Goal: Transaction & Acquisition: Obtain resource

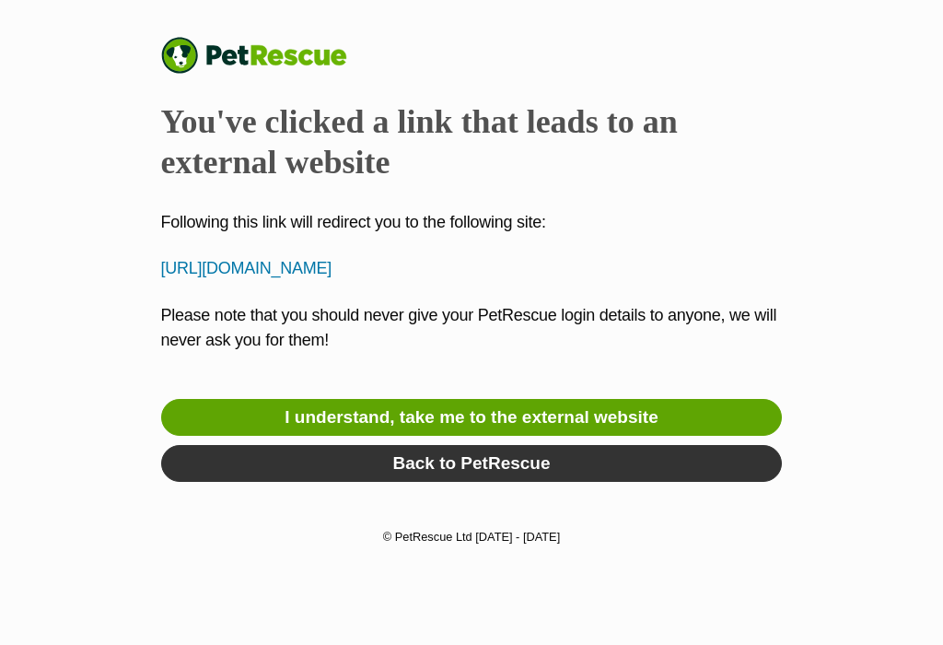
click at [648, 412] on link "I understand, take me to the external website" at bounding box center [472, 417] width 622 height 37
click at [520, 464] on link "Back to PetRescue" at bounding box center [472, 463] width 622 height 37
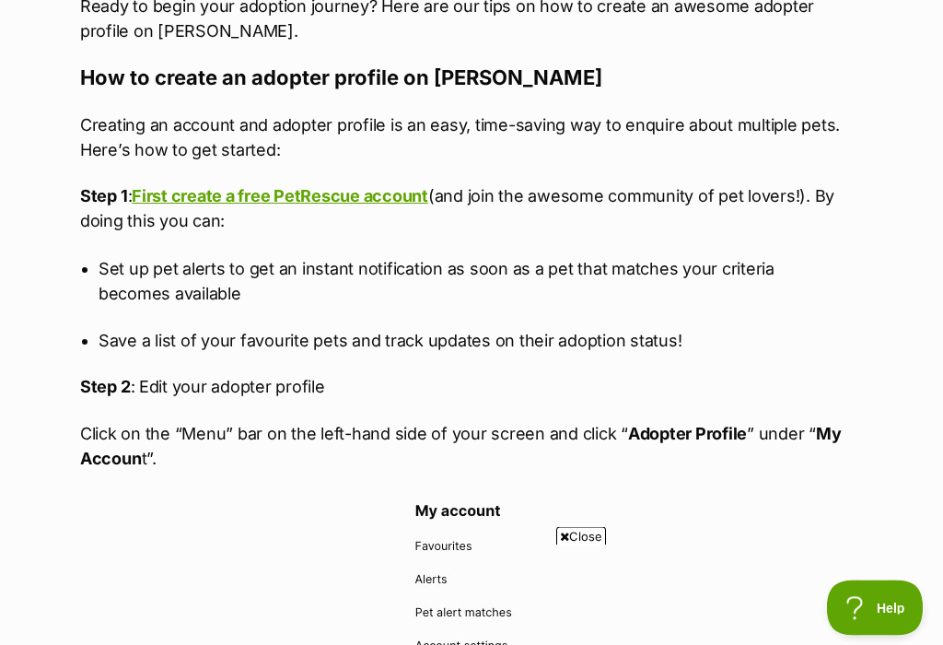
scroll to position [1044, 0]
click at [313, 205] on link "First create a free PetRescue account" at bounding box center [280, 195] width 297 height 19
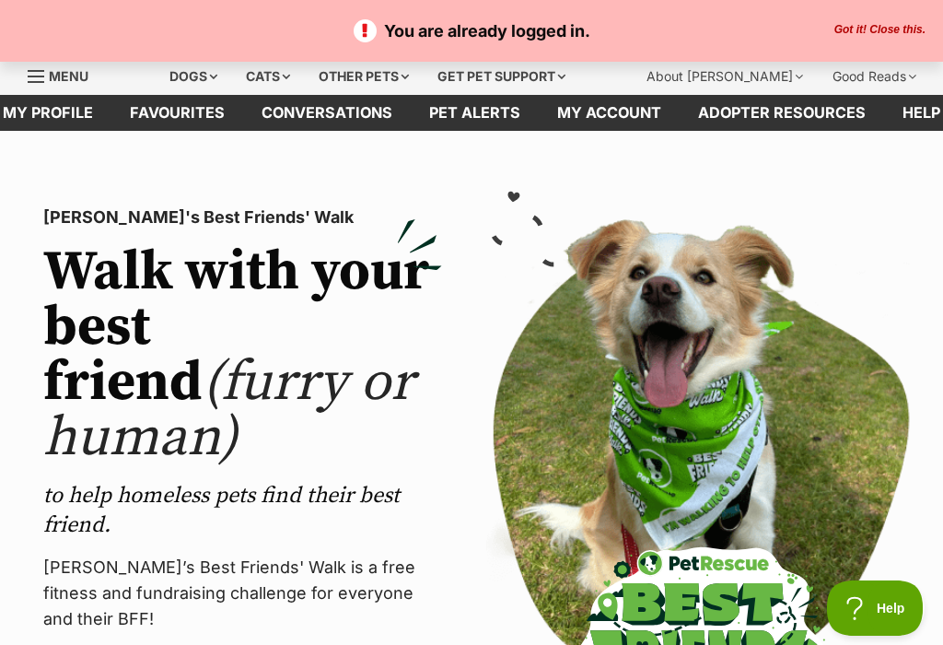
click at [870, 33] on button "Got it! Close this." at bounding box center [880, 30] width 102 height 15
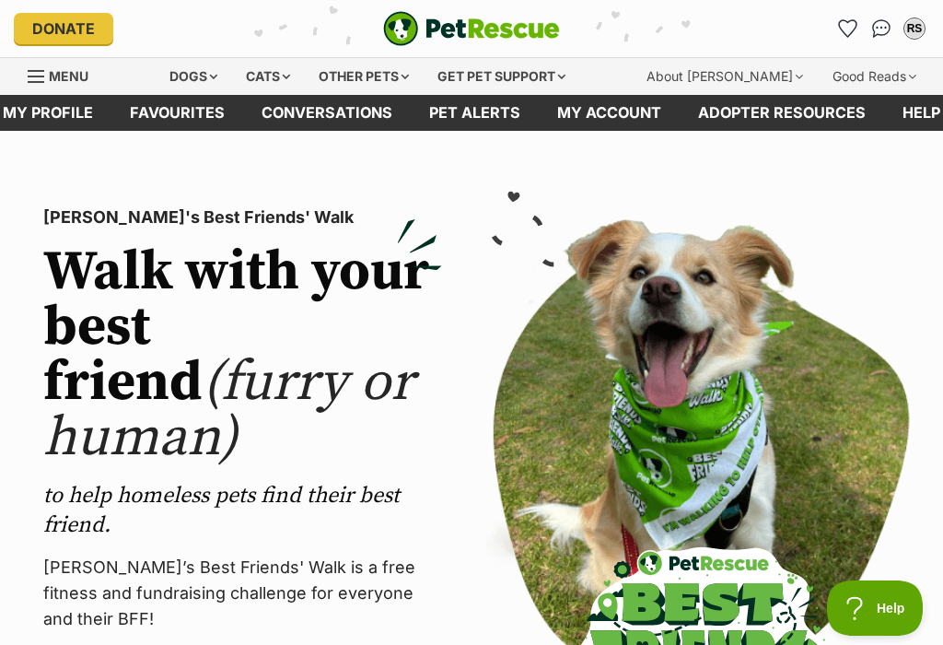
click at [50, 112] on link "My profile" at bounding box center [47, 113] width 127 height 36
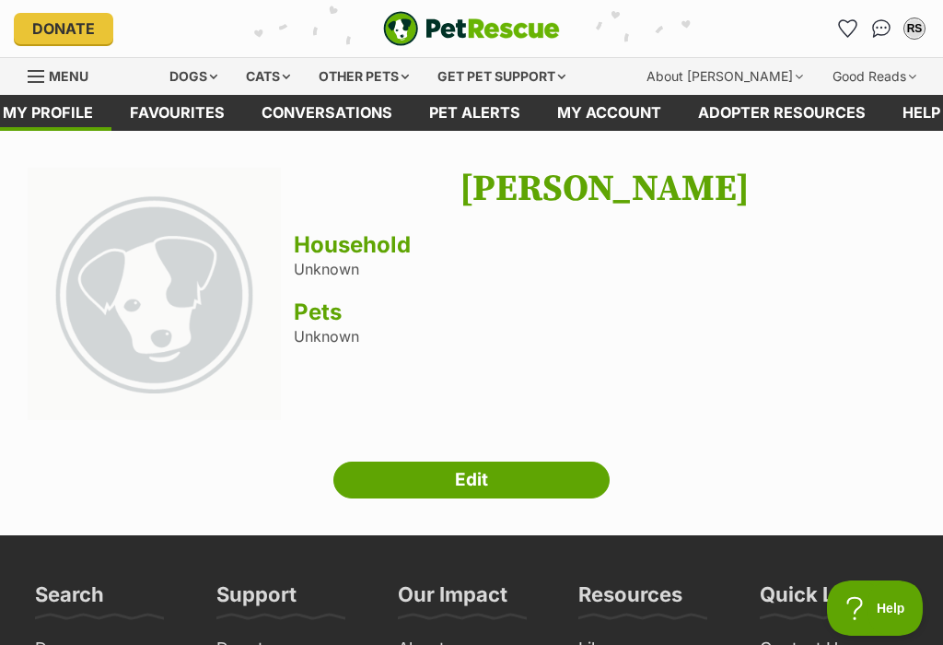
click at [321, 253] on h3 "Household" at bounding box center [605, 245] width 622 height 26
click at [362, 252] on h3 "Household" at bounding box center [605, 245] width 622 height 26
click at [499, 478] on link "Edit" at bounding box center [472, 480] width 276 height 37
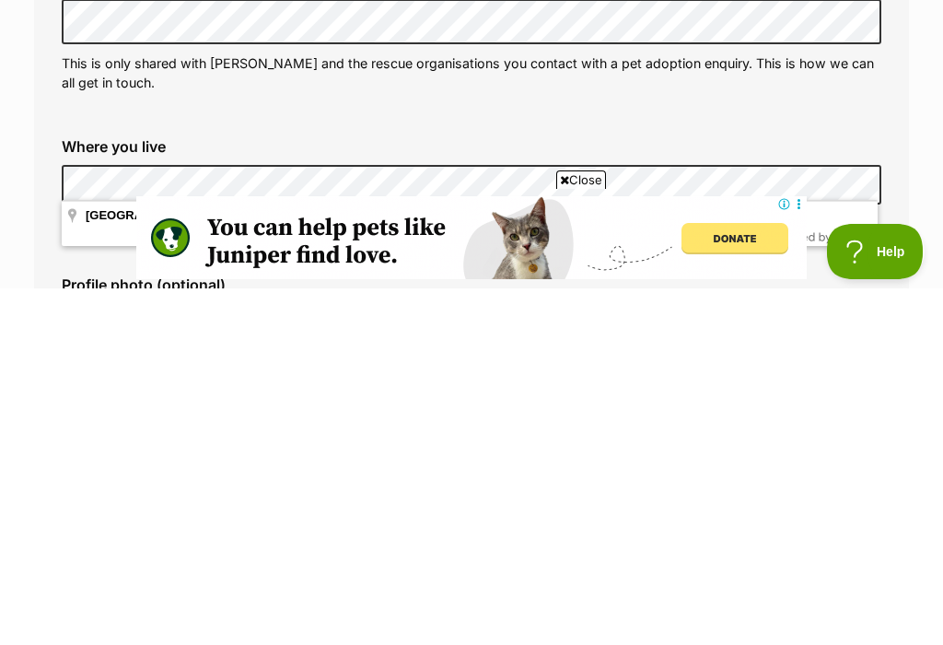
click at [207, 544] on div "Close" at bounding box center [471, 594] width 671 height 101
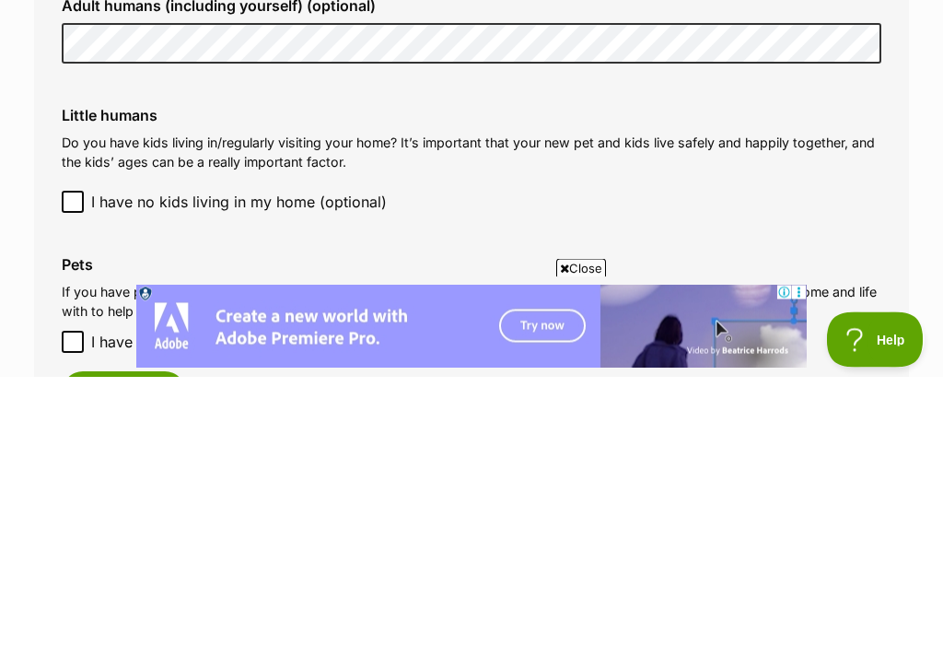
scroll to position [1499, 0]
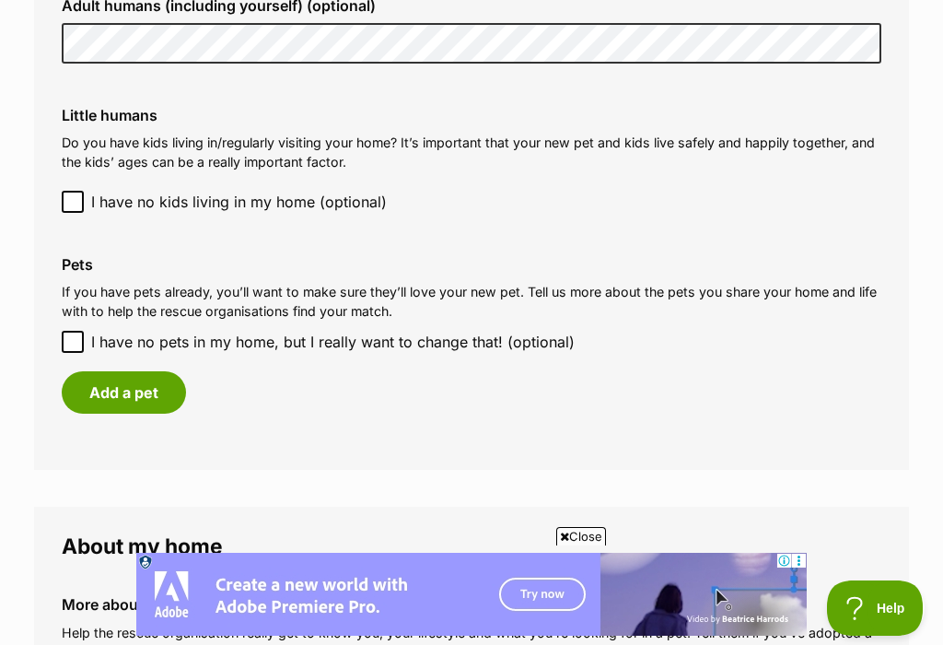
click at [80, 335] on input "I have no pets in my home, but I really want to change that! (optional)" at bounding box center [73, 342] width 22 height 22
checkbox input "true"
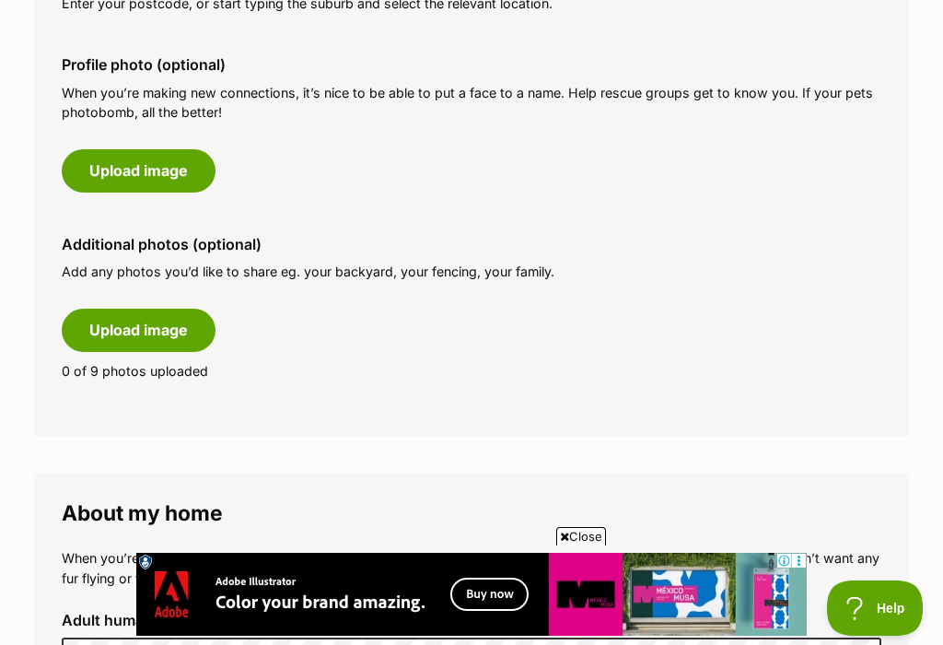
scroll to position [884, 0]
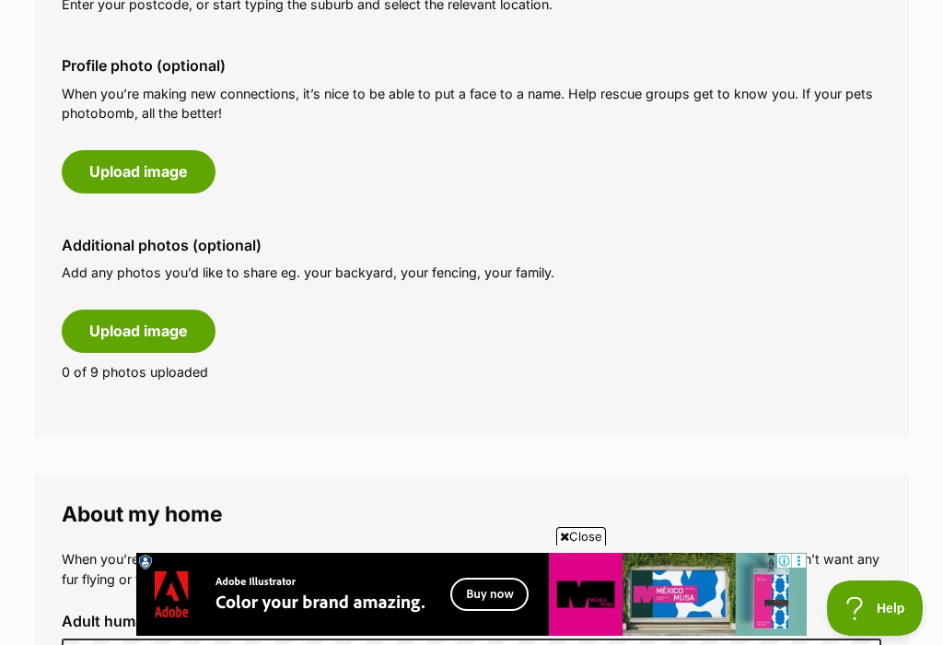
click at [153, 171] on button "Upload image" at bounding box center [139, 171] width 154 height 42
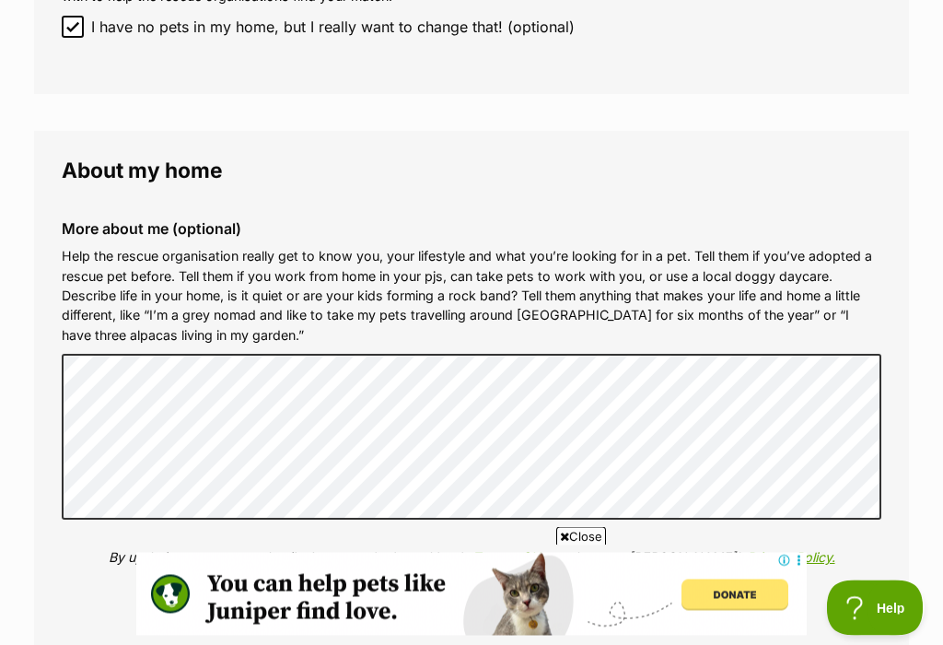
scroll to position [1814, 0]
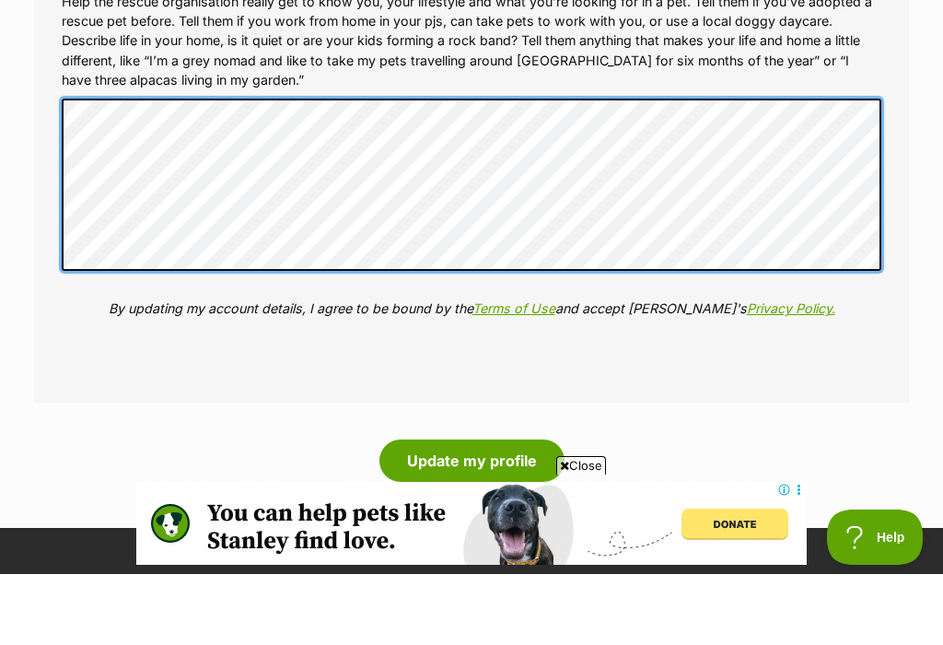
scroll to position [2058, 0]
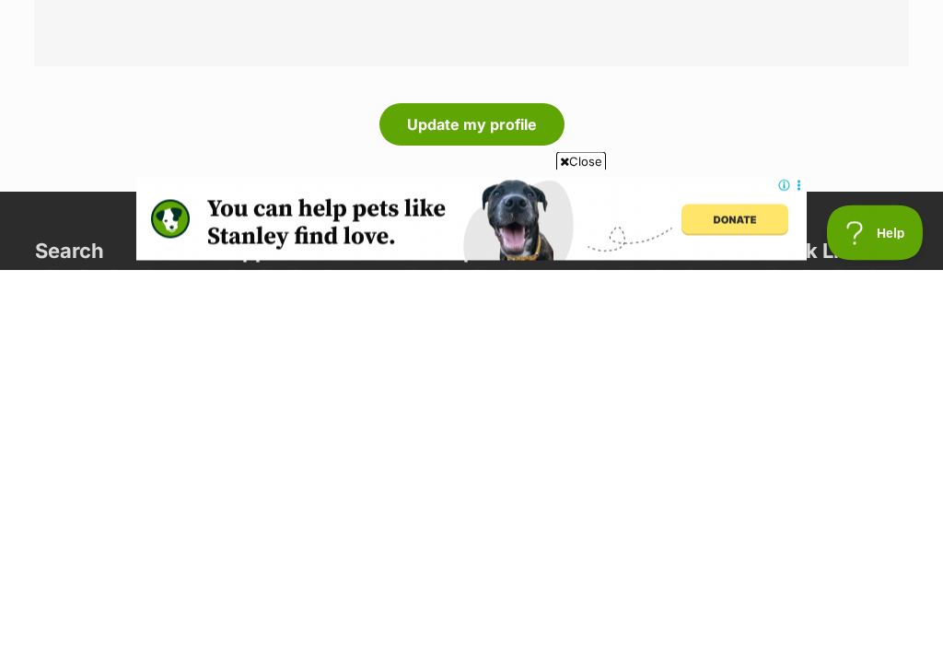
click at [474, 479] on button "Update my profile" at bounding box center [472, 500] width 185 height 42
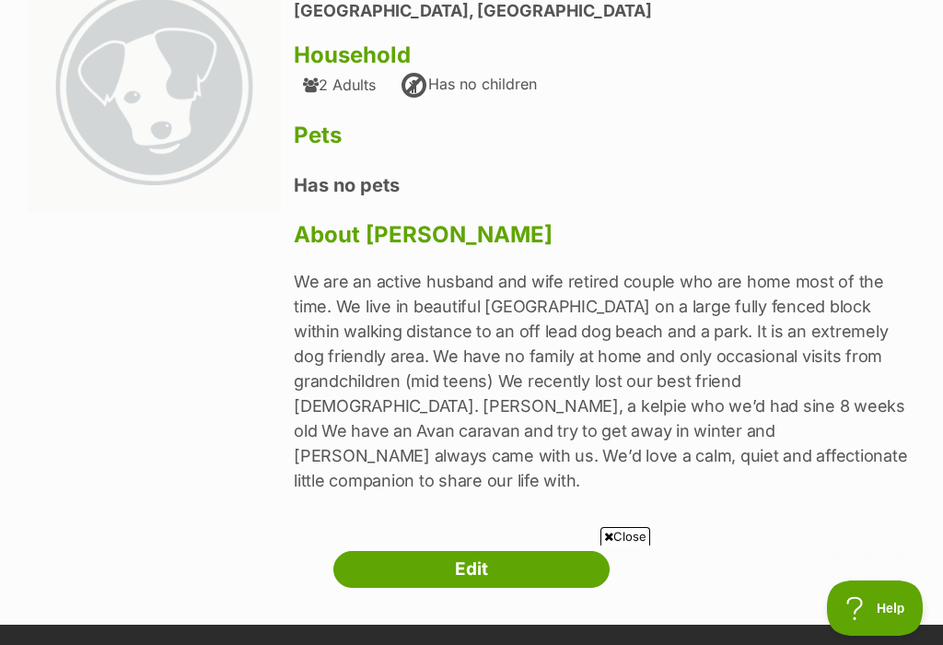
click at [476, 551] on link "Edit" at bounding box center [472, 569] width 276 height 37
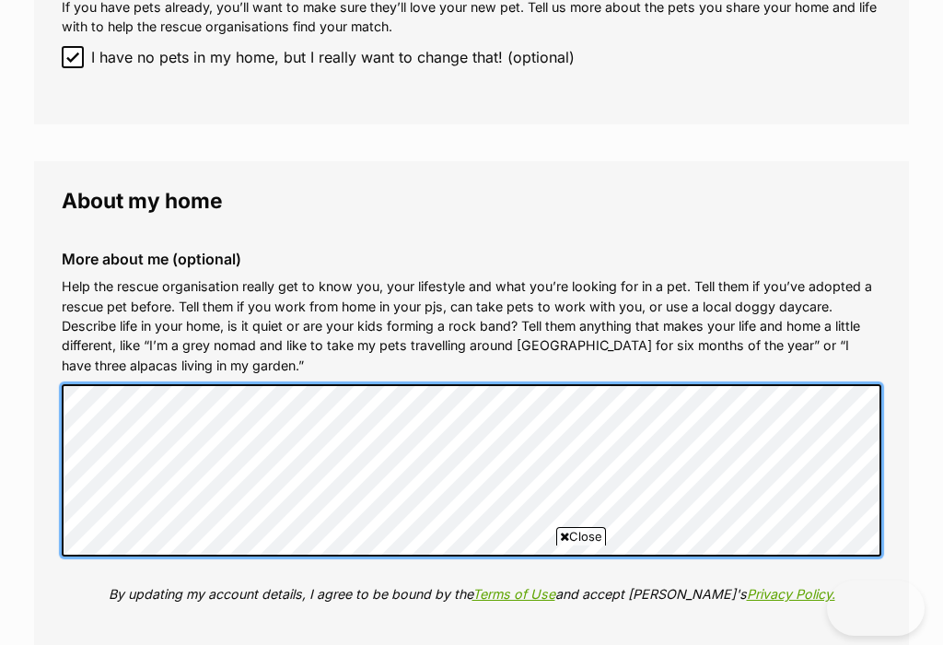
scroll to position [1784, 0]
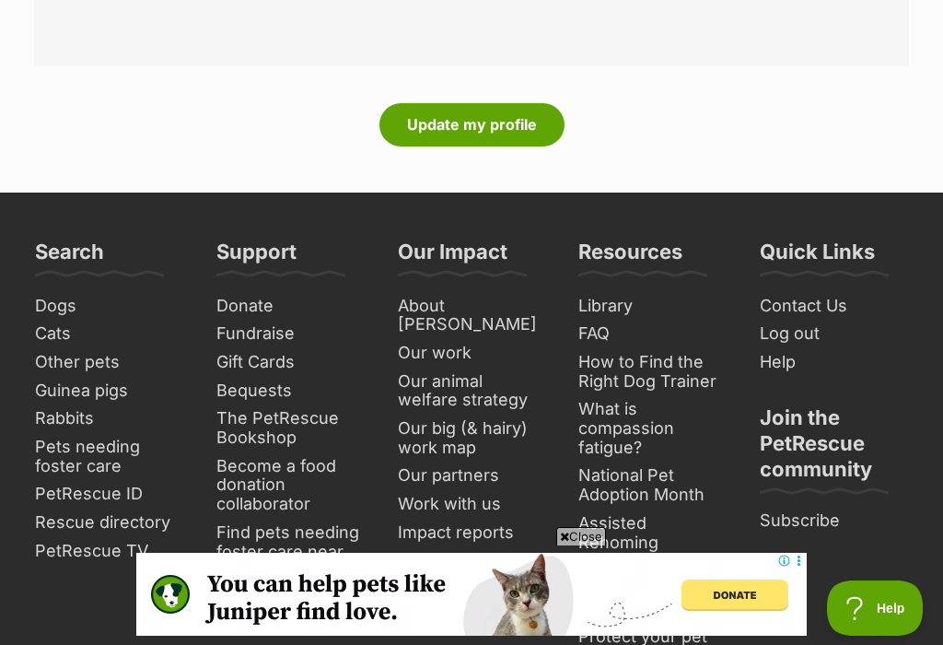
scroll to position [0, 0]
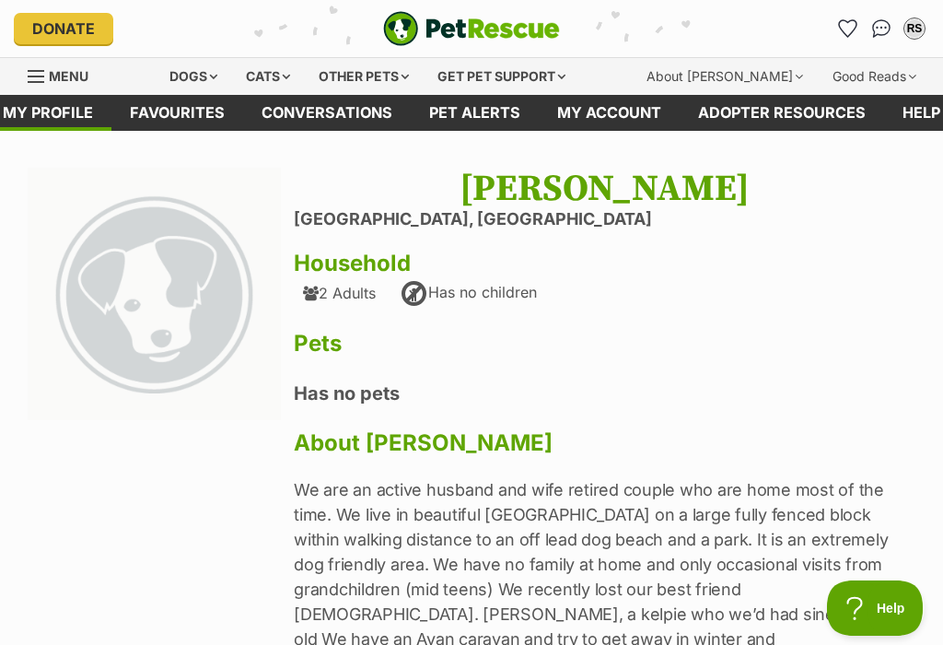
click at [204, 76] on div "Dogs" at bounding box center [194, 76] width 74 height 37
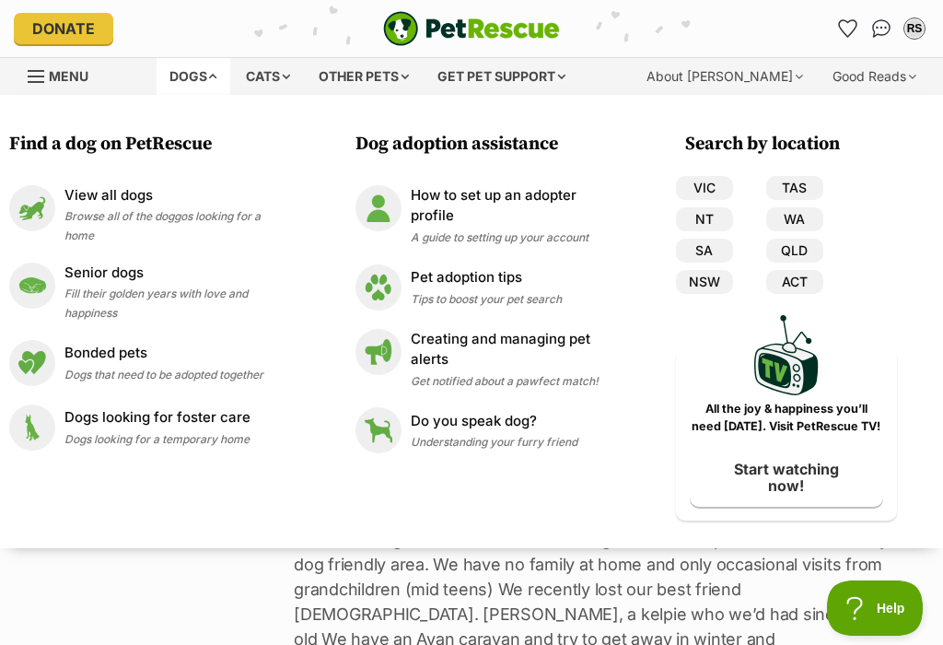
click at [111, 206] on div "View all dogs Browse all of the doggos looking for a home" at bounding box center [177, 214] width 227 height 59
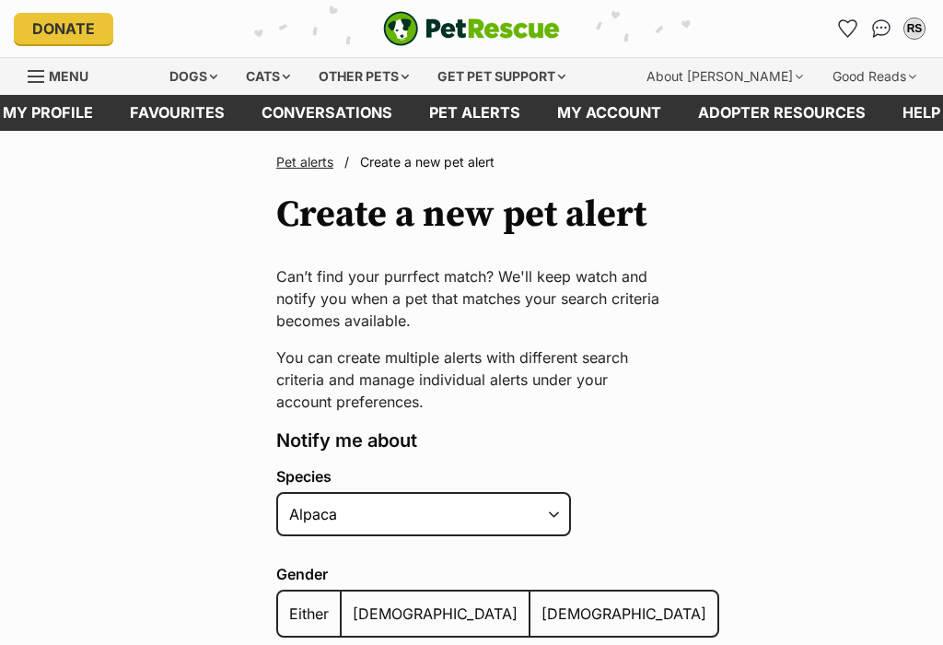
select select "1"
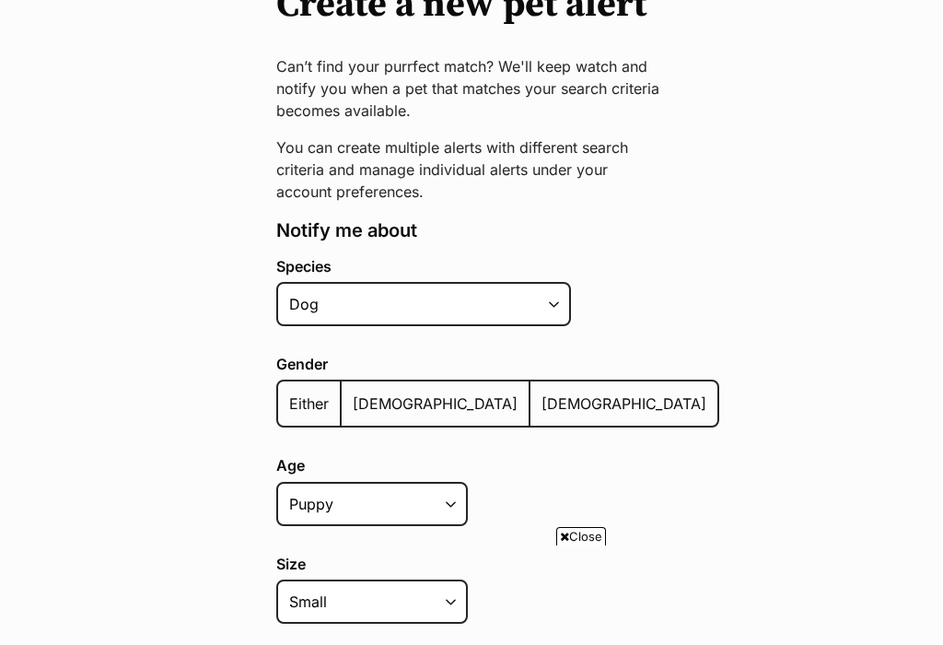
click at [313, 398] on span "Either" at bounding box center [309, 403] width 40 height 18
click at [288, 392] on input "Either" at bounding box center [288, 392] width 0 height 1
radio input "true"
click at [542, 405] on span "Female" at bounding box center [624, 403] width 165 height 18
click at [541, 392] on input "Female" at bounding box center [541, 392] width 0 height 1
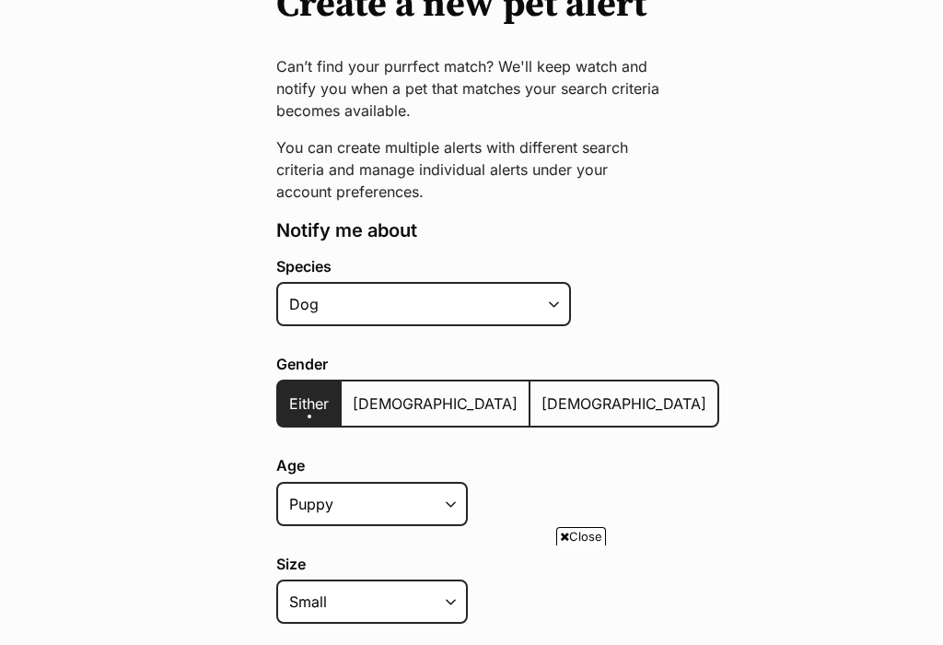
radio input "true"
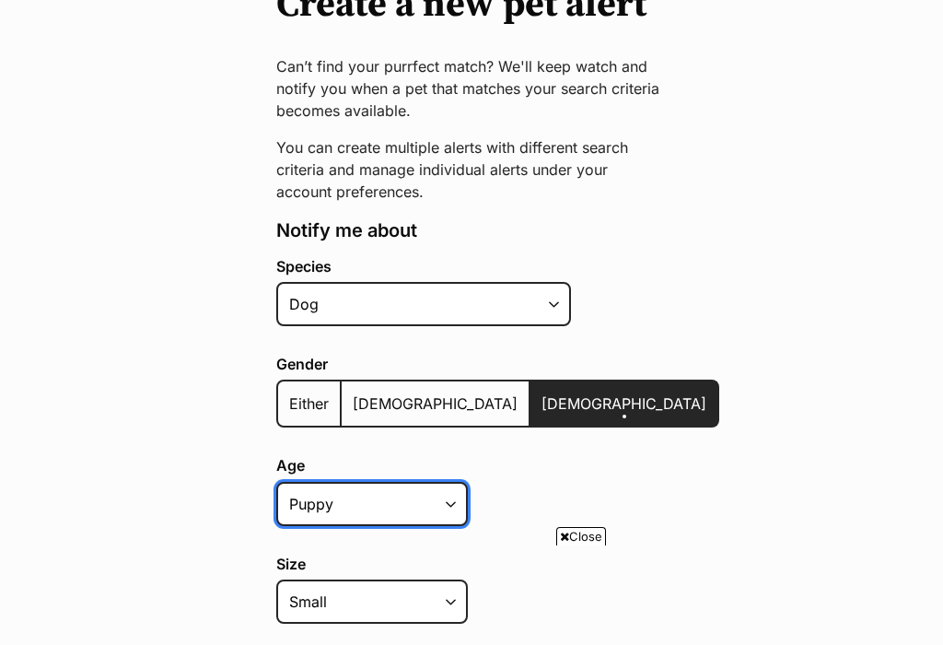
click at [445, 509] on select "Puppy Adult Senior All ages" at bounding box center [372, 504] width 192 height 44
select select "adult"
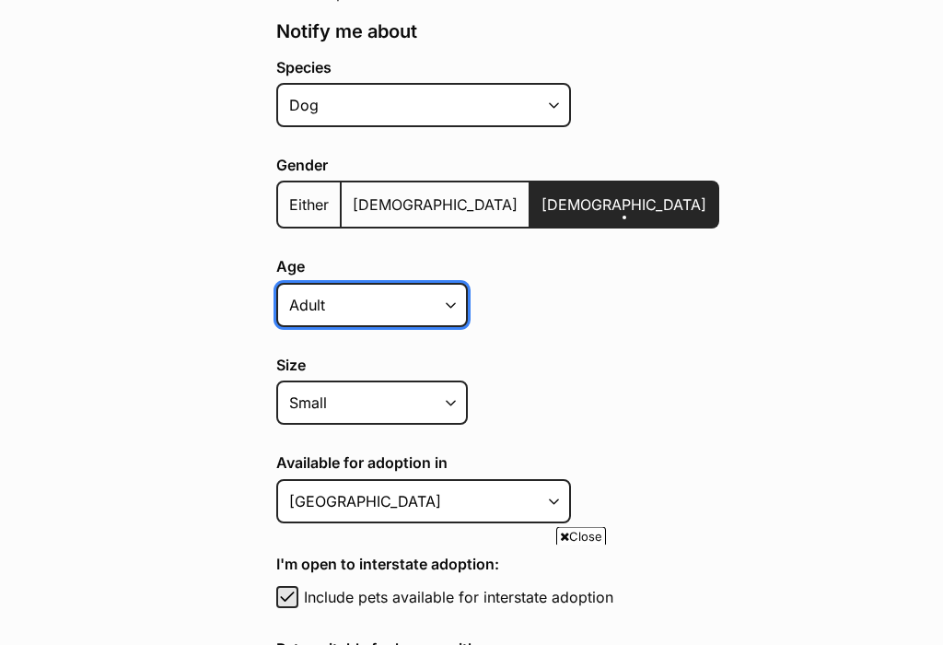
scroll to position [406, 0]
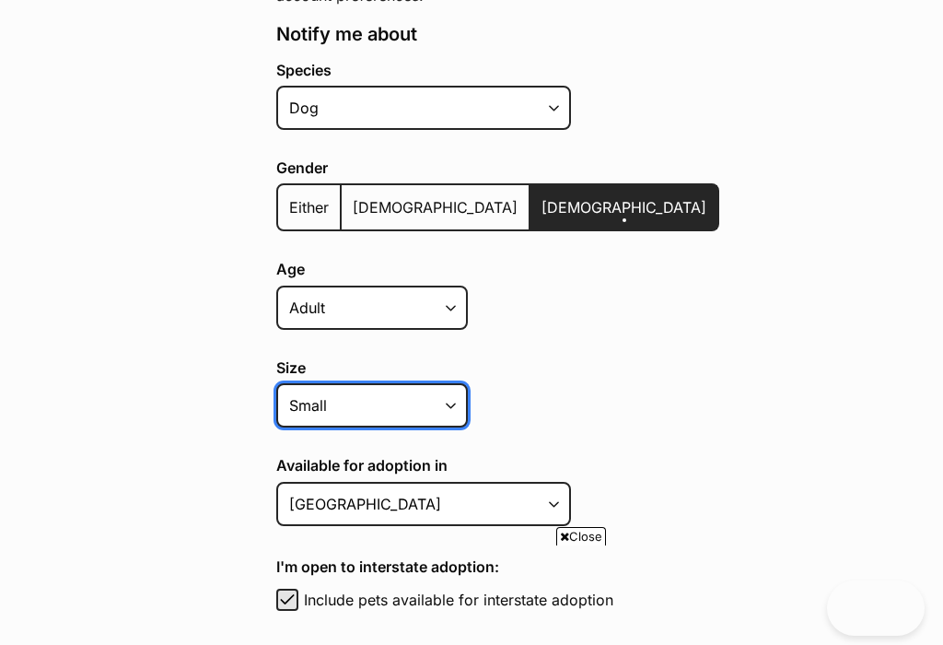
click at [453, 413] on select "Small Medium Large All sizes" at bounding box center [372, 405] width 192 height 44
select select "medium"
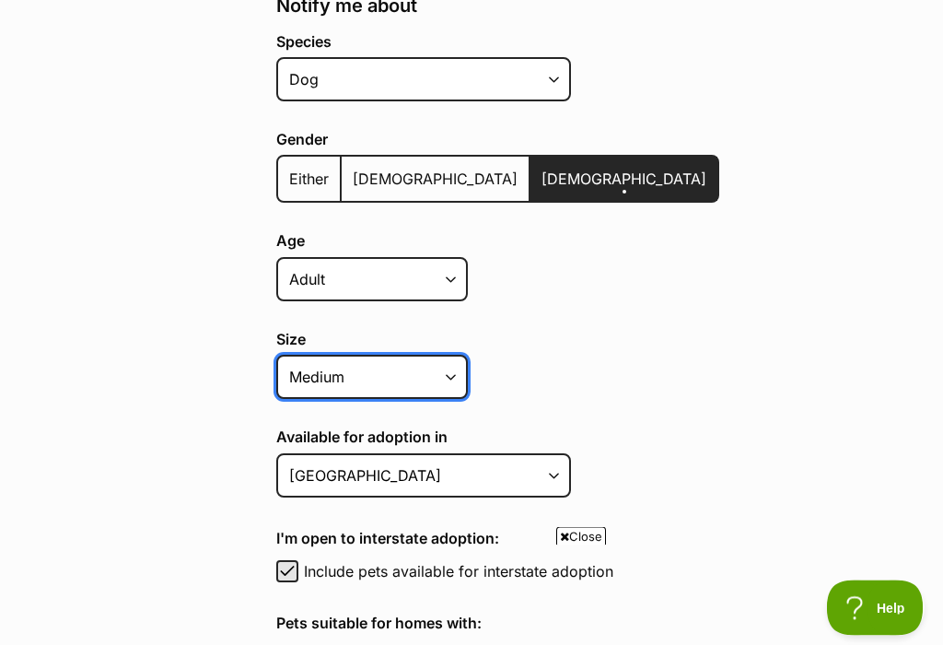
scroll to position [465, 0]
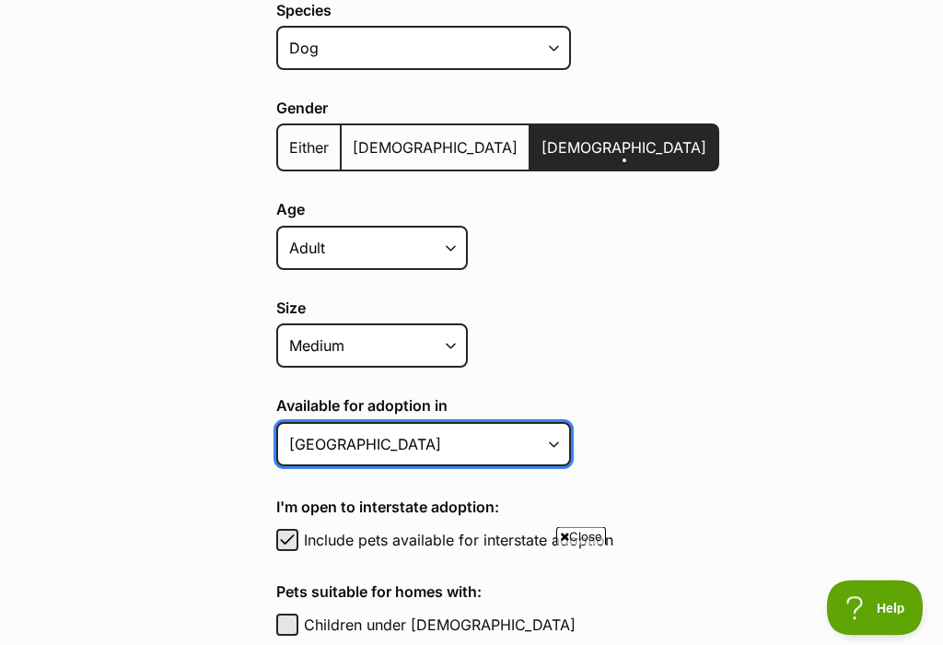
click at [545, 450] on select "Australian Capital Territory New South Wales Northern Territory Queensland Sout…" at bounding box center [423, 445] width 295 height 44
select select "2"
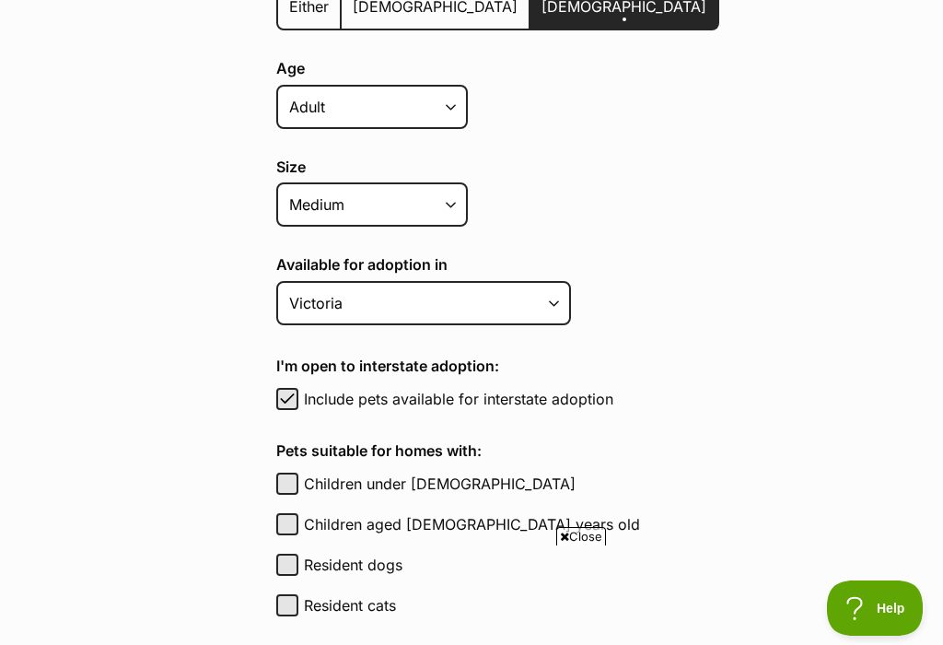
click at [293, 397] on span "button" at bounding box center [287, 399] width 18 height 22
checkbox input "false"
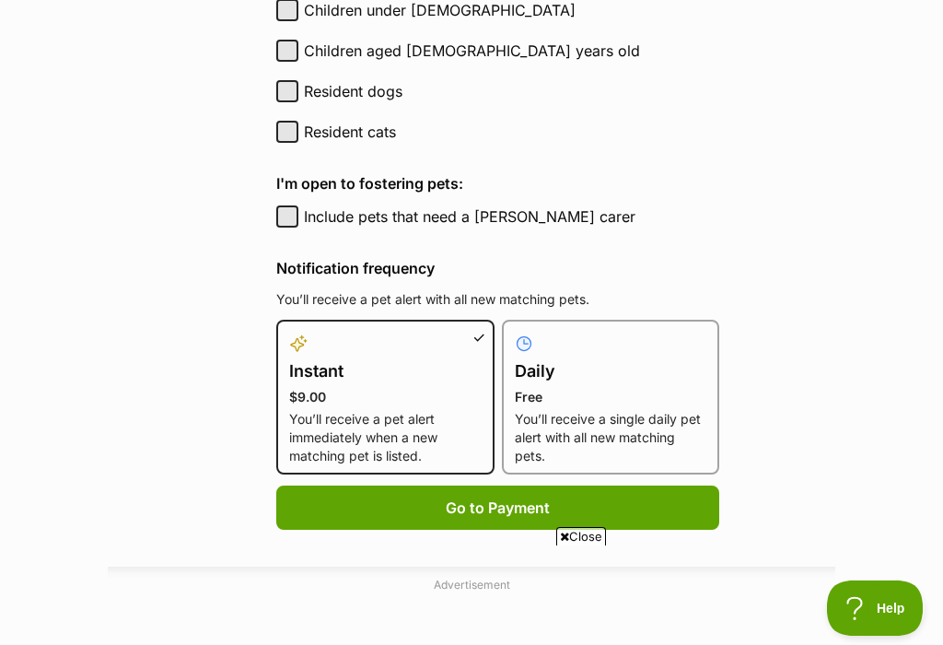
scroll to position [1085, 0]
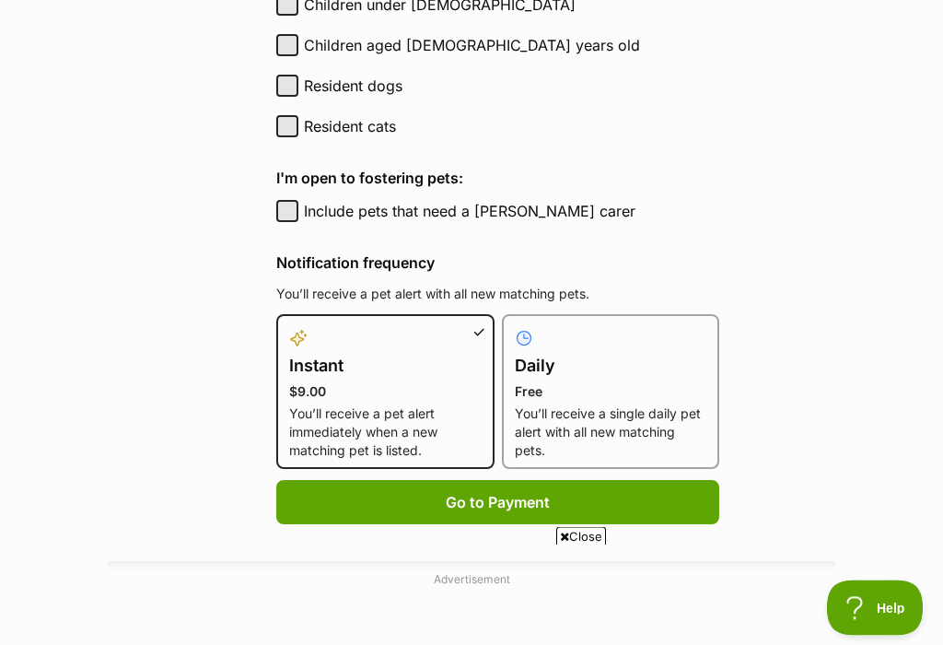
click at [578, 387] on p "Free" at bounding box center [611, 392] width 193 height 18
click at [514, 327] on input "Daily Free You’ll receive a single daily pet alert with all new matching pets." at bounding box center [513, 326] width 1 height 1
radio input "true"
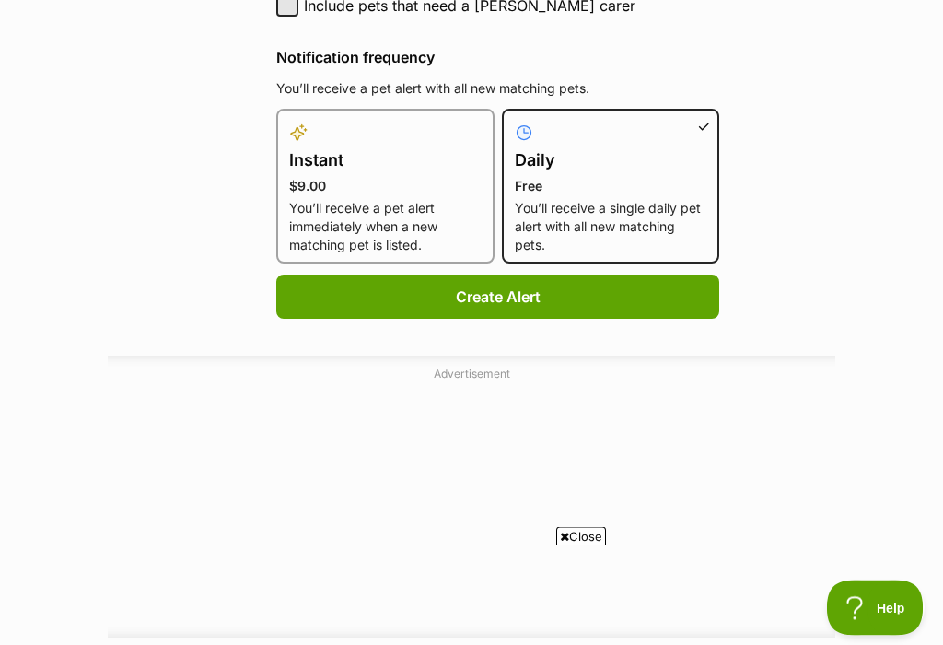
scroll to position [1313, 0]
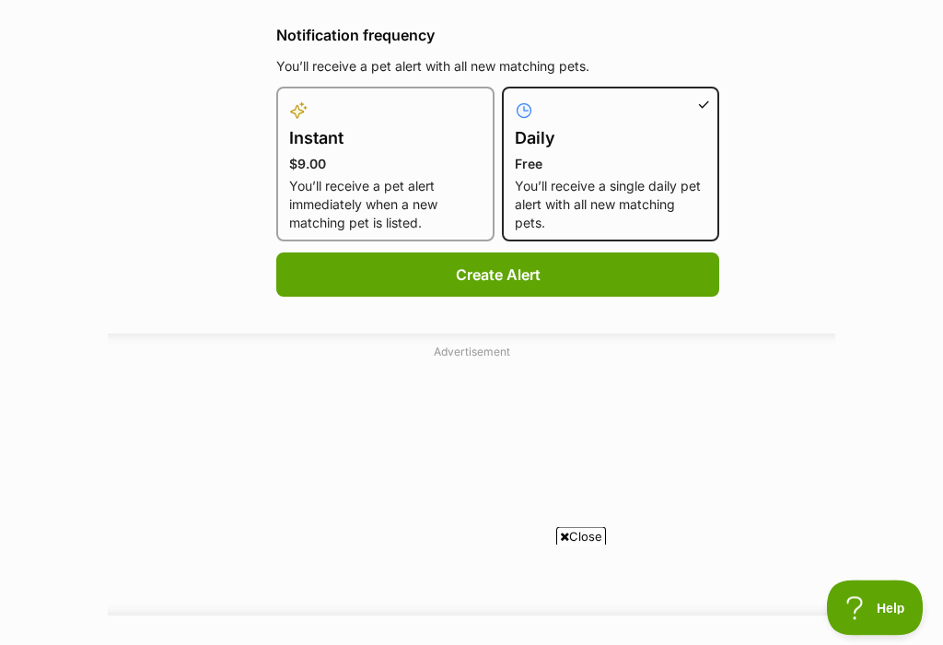
click at [506, 279] on button "Create Alert" at bounding box center [497, 275] width 443 height 44
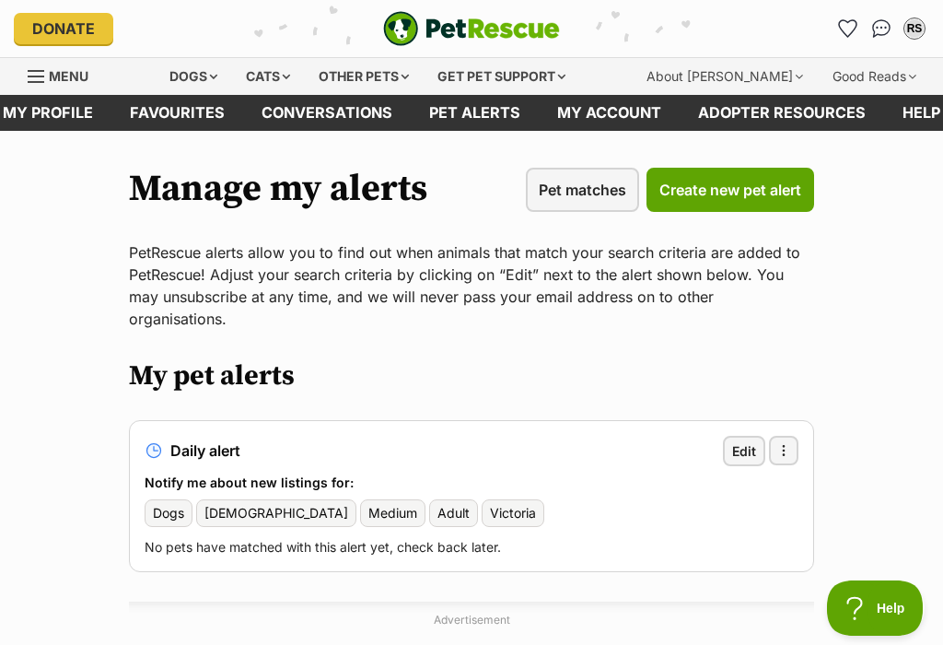
click at [202, 77] on div "Dogs" at bounding box center [194, 76] width 74 height 37
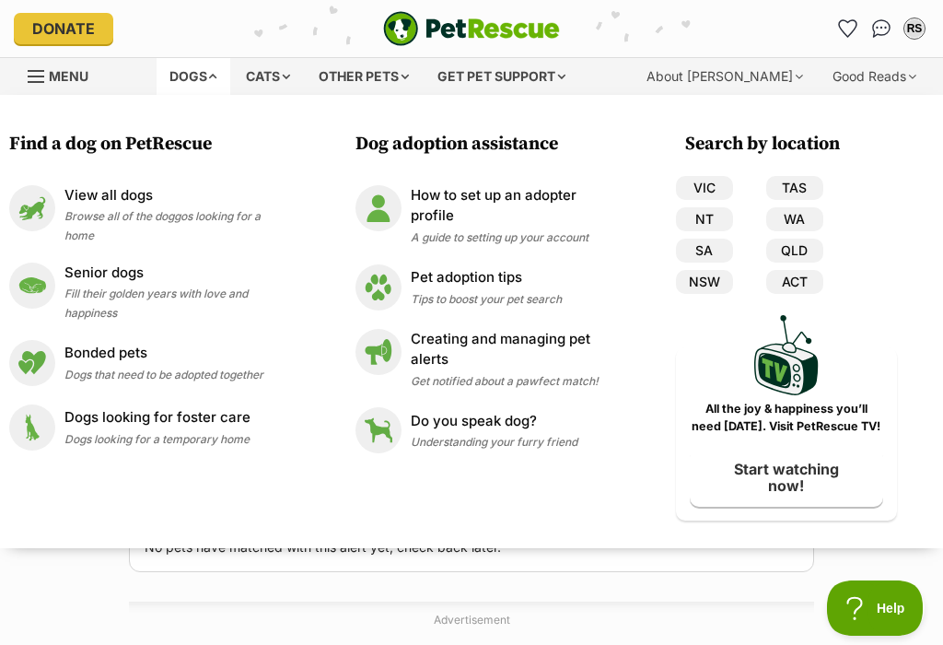
click at [502, 287] on div "Pet adoption tips Tips to boost your pet search" at bounding box center [486, 287] width 151 height 40
click at [111, 204] on p "View all dogs" at bounding box center [177, 195] width 227 height 21
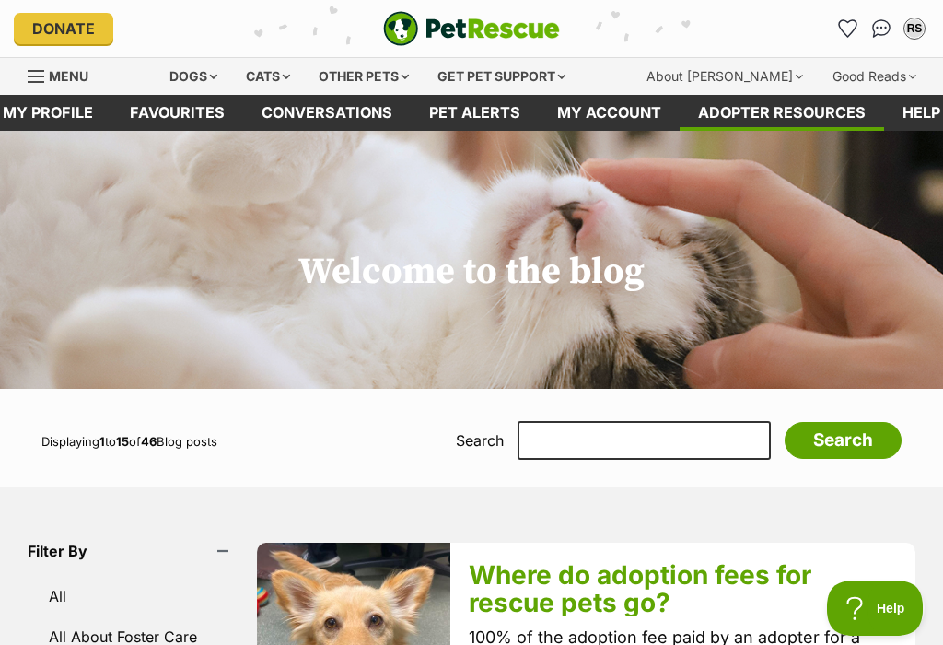
click at [210, 68] on div "Dogs" at bounding box center [194, 76] width 74 height 37
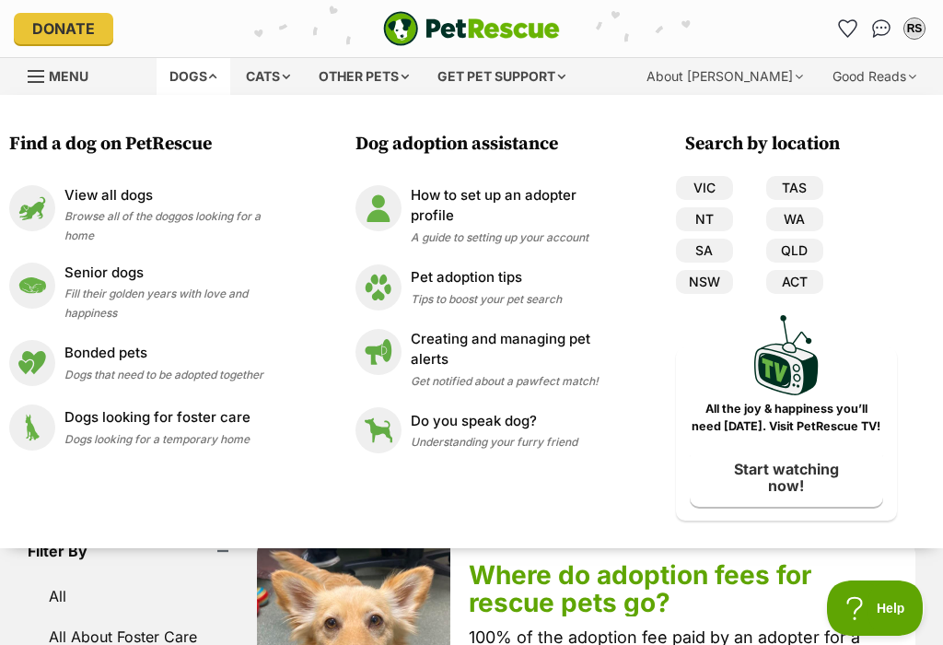
click at [207, 76] on div "Dogs" at bounding box center [194, 76] width 74 height 37
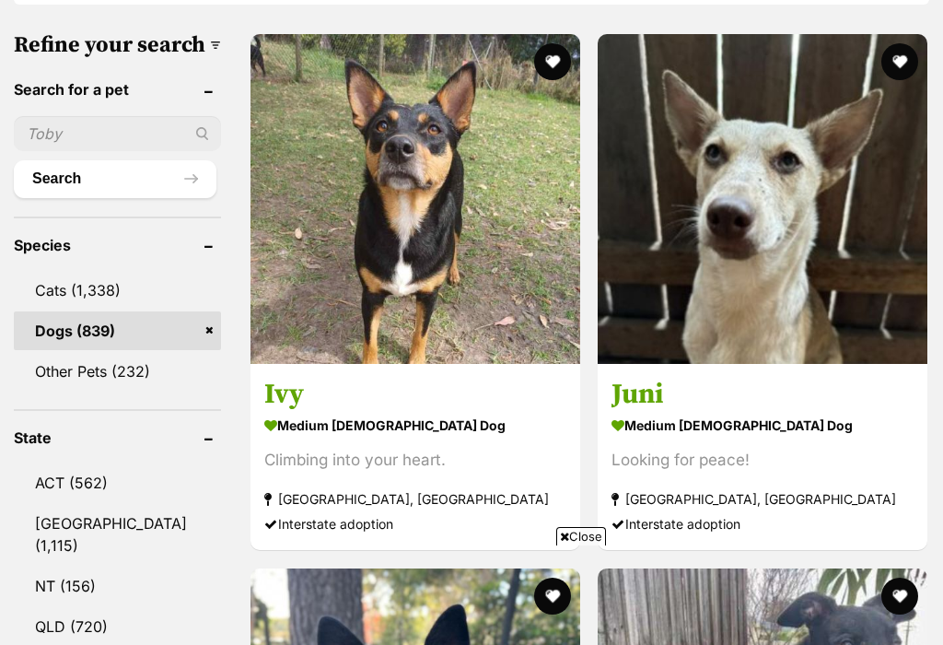
scroll to position [697, 0]
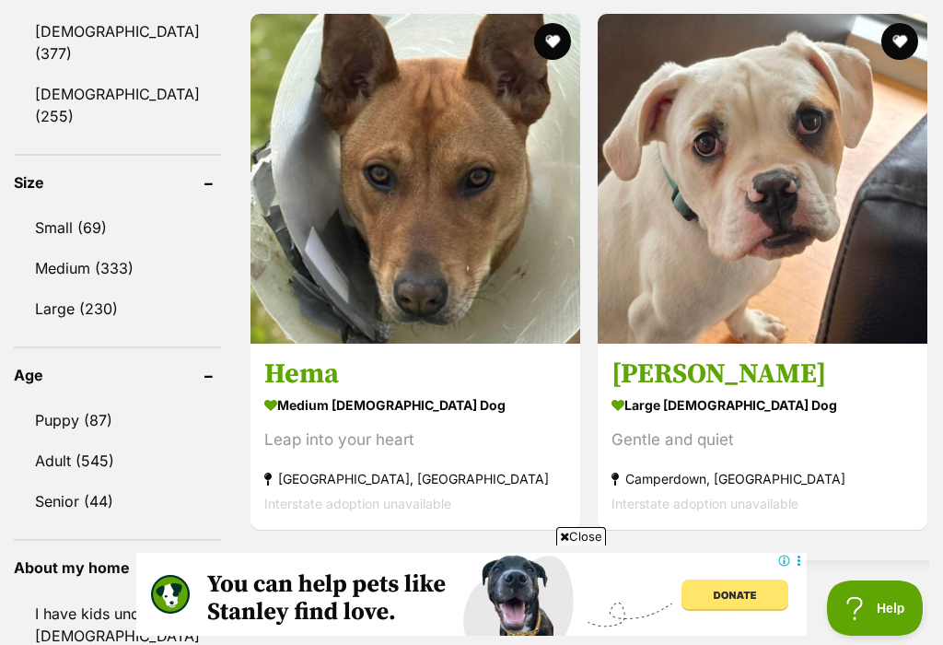
click at [87, 249] on link "Medium (333)" at bounding box center [117, 268] width 207 height 39
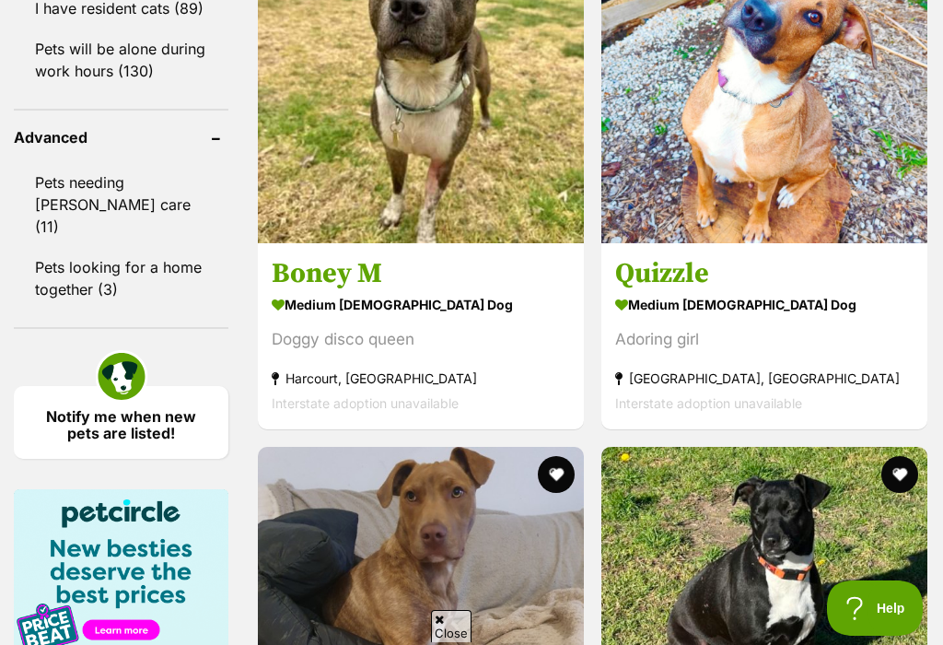
scroll to position [2505, 0]
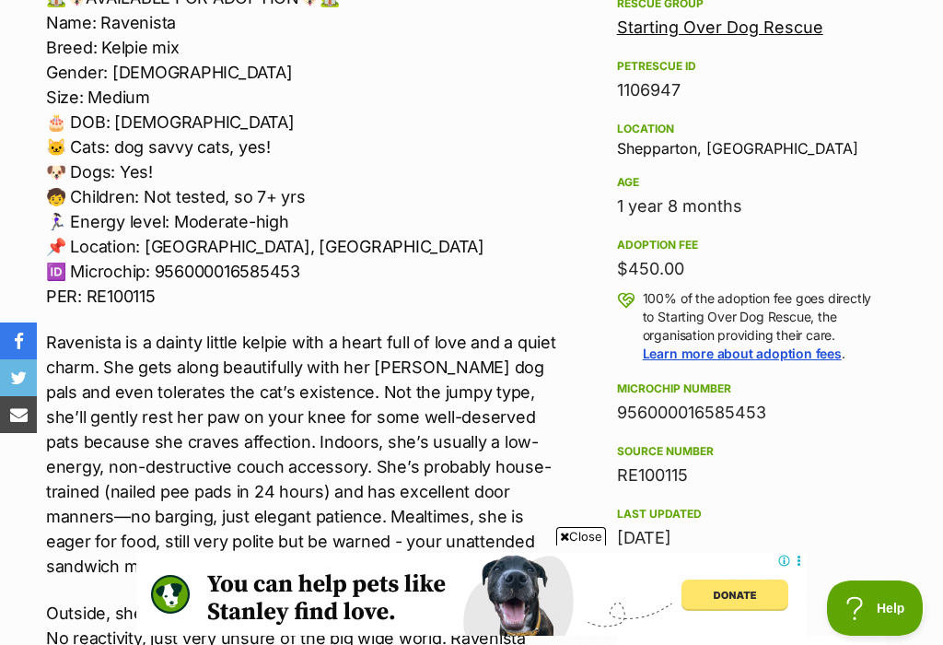
scroll to position [910, 0]
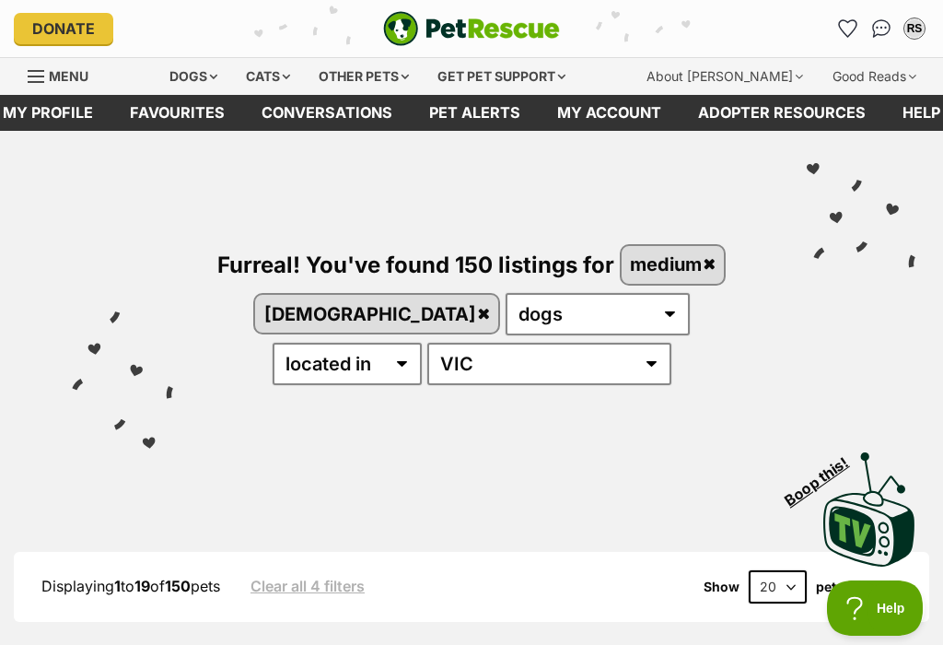
click at [791, 588] on select "20 40 60" at bounding box center [778, 586] width 58 height 33
select select "60"
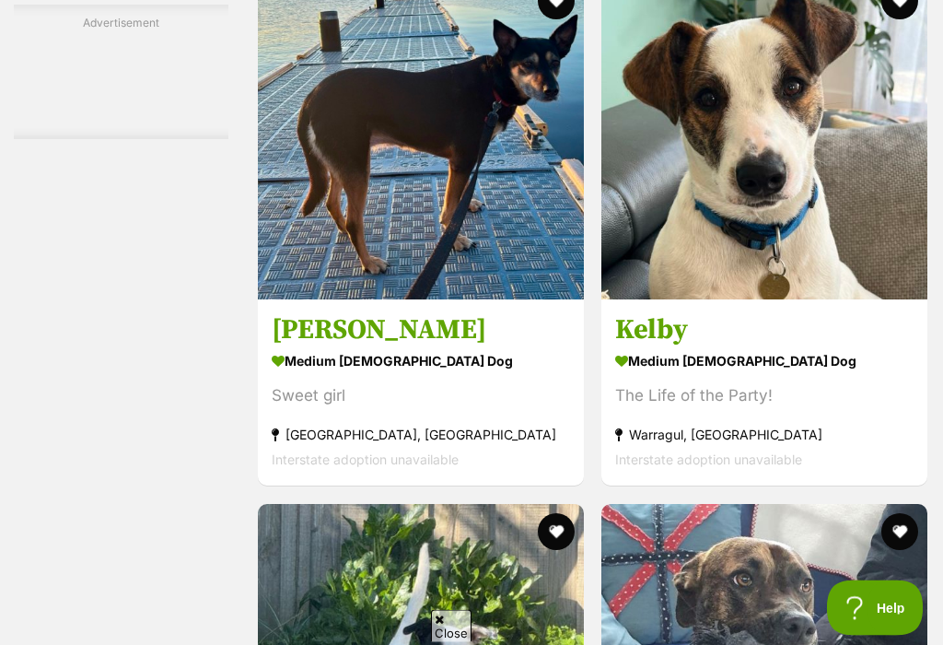
scroll to position [4718, 0]
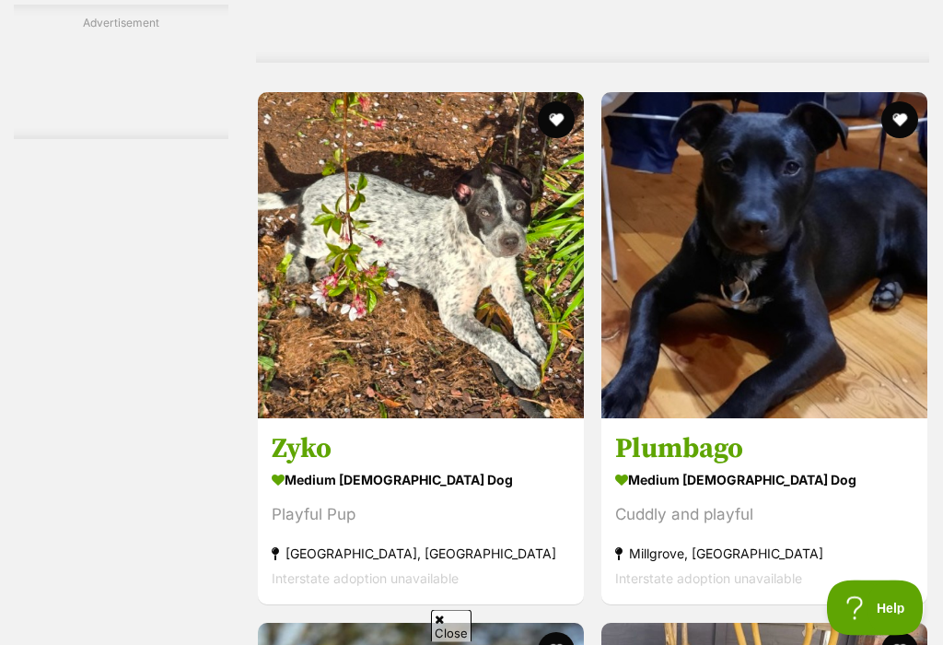
scroll to position [6365, 0]
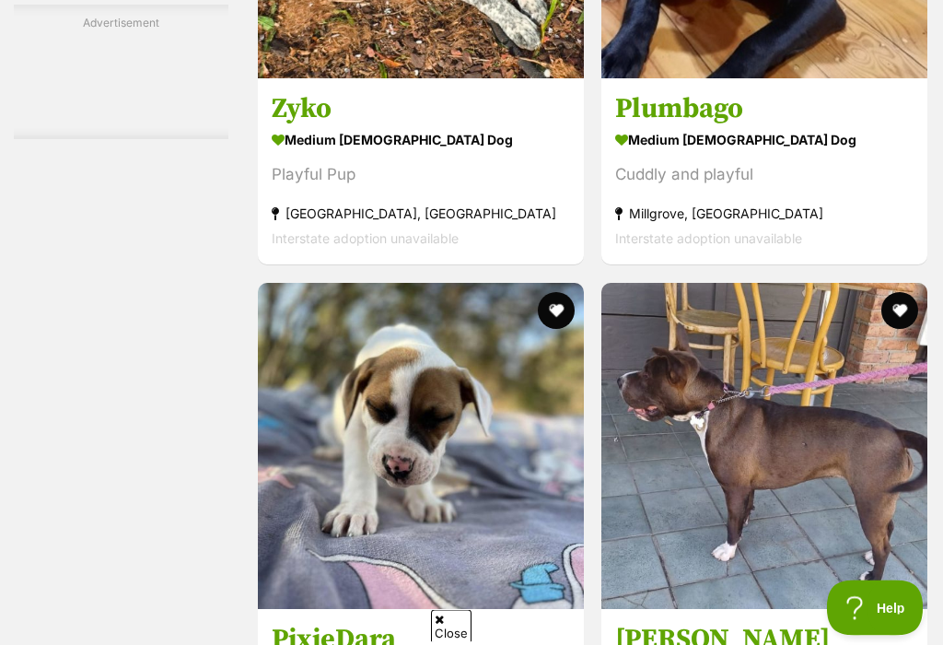
scroll to position [6705, 0]
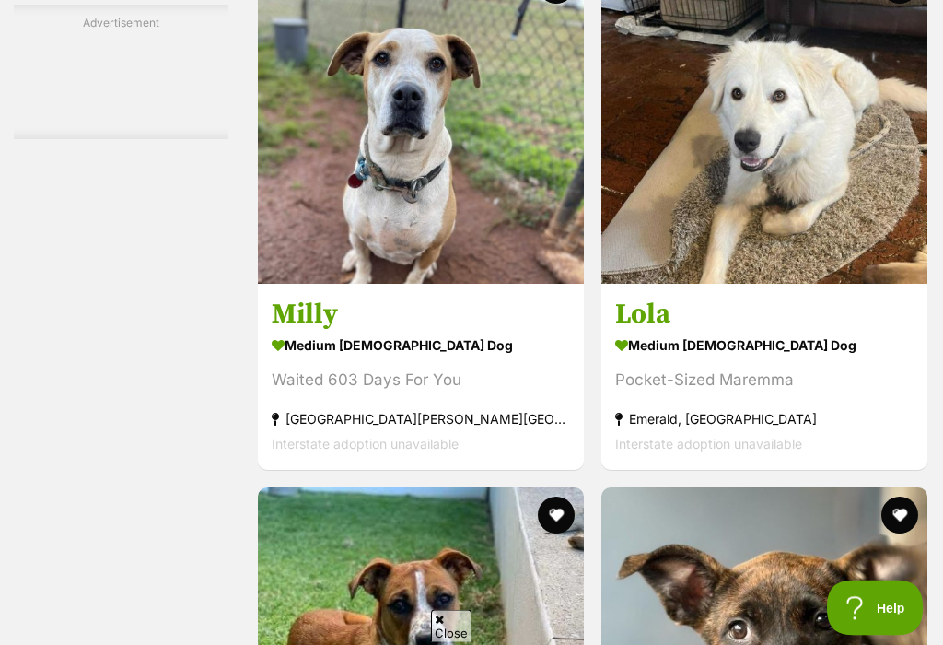
scroll to position [10563, 0]
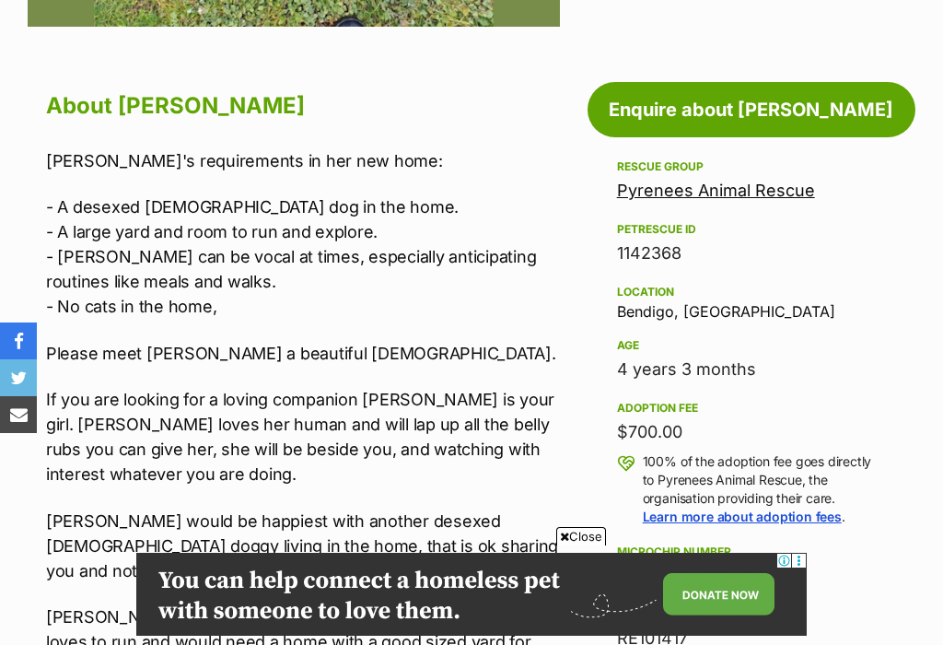
scroll to position [930, 0]
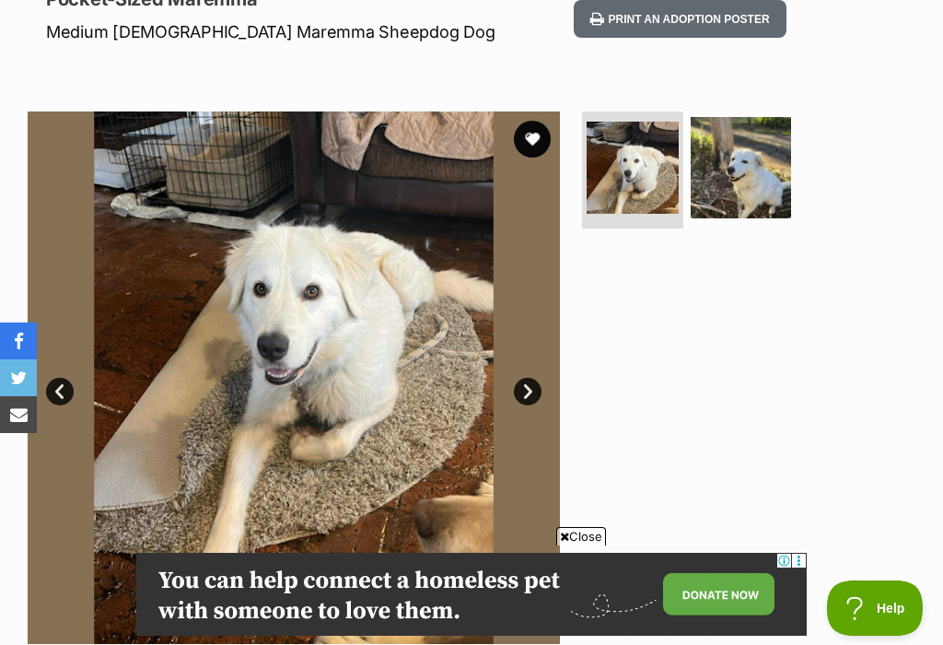
scroll to position [272, 0]
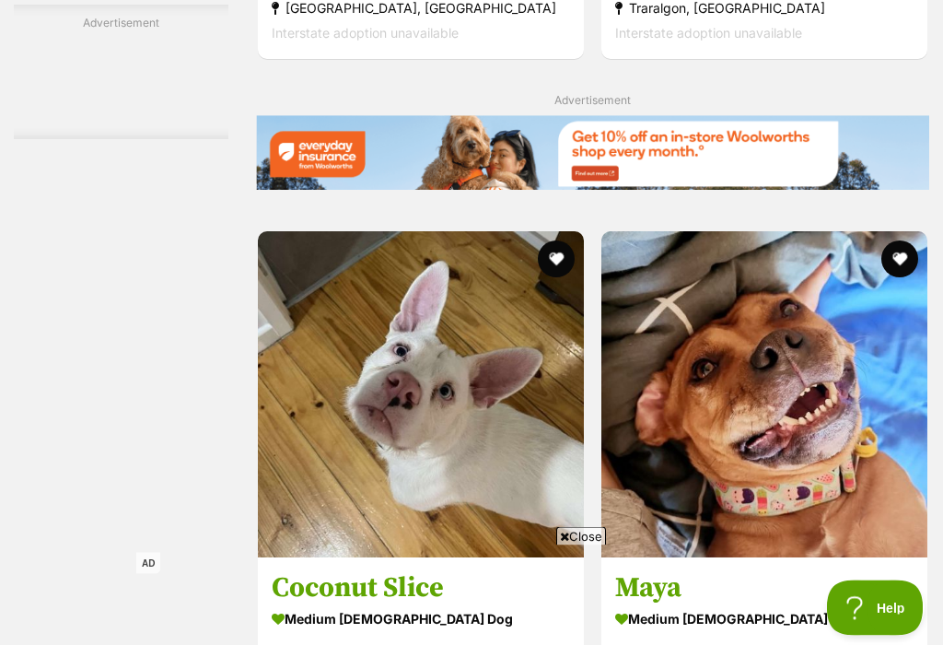
scroll to position [4371, 0]
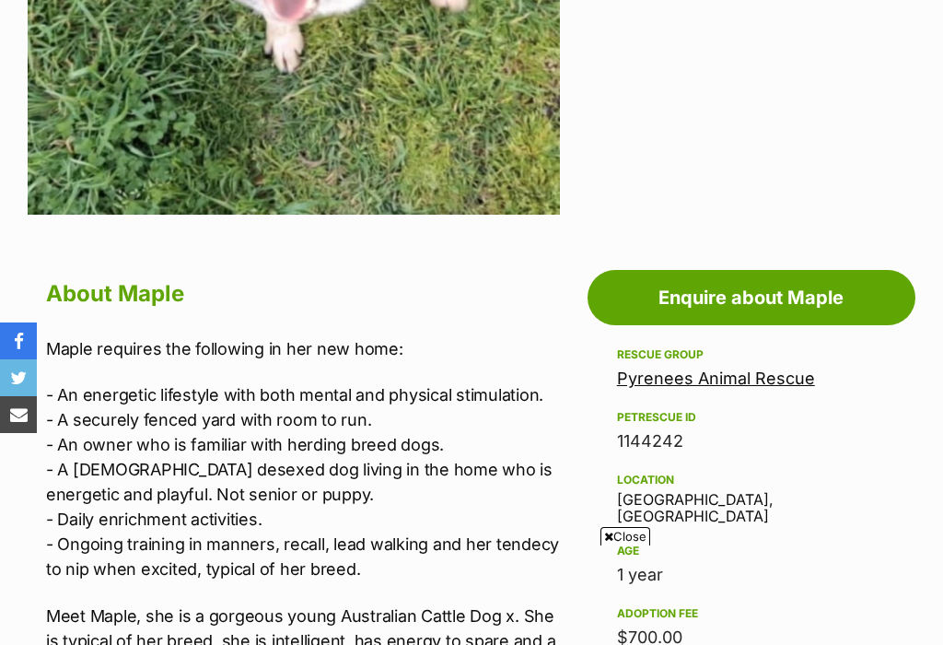
scroll to position [469, 0]
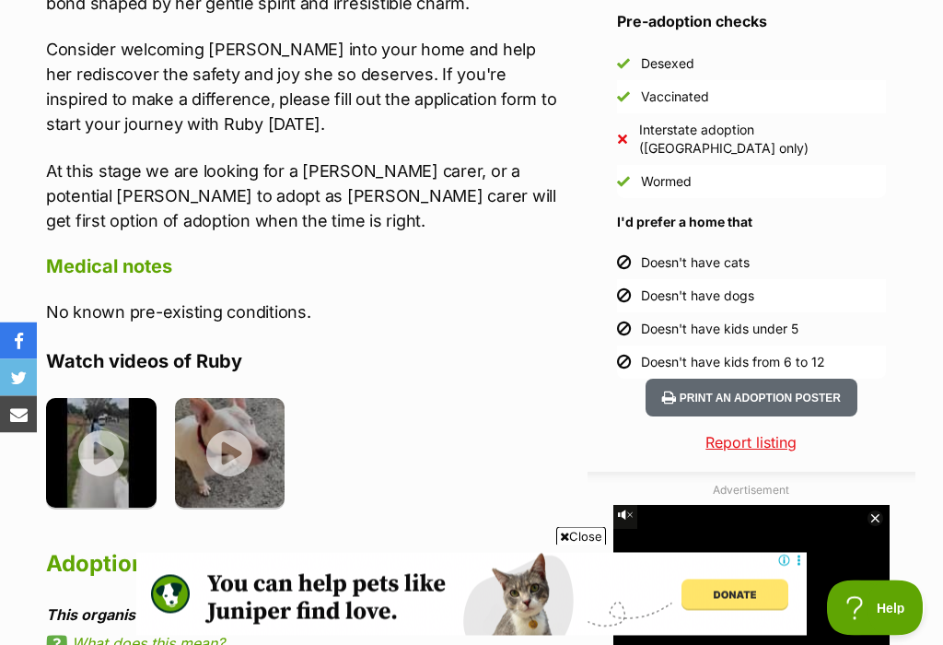
scroll to position [1823, 0]
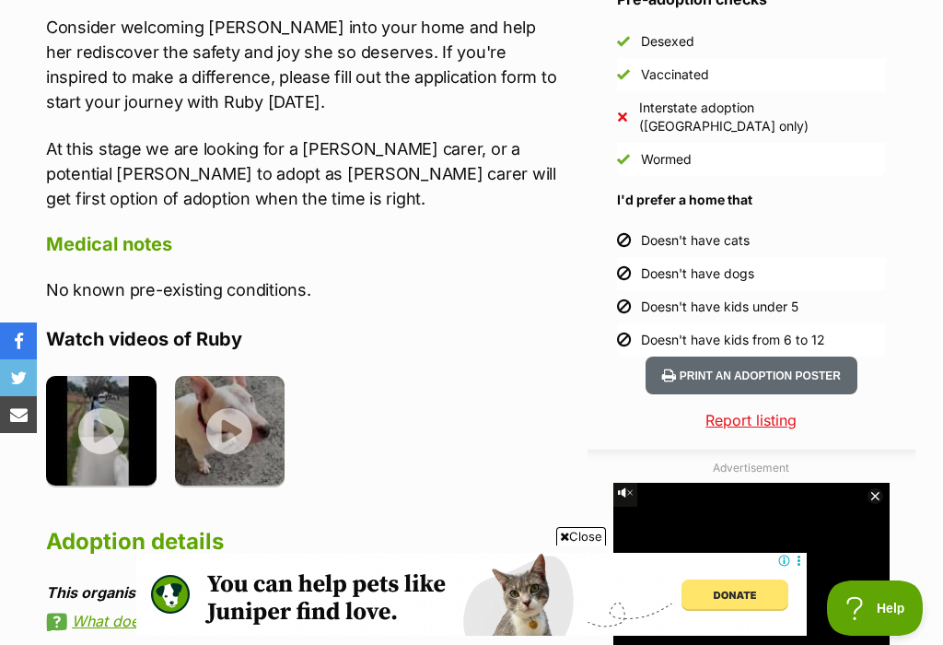
click at [115, 376] on img at bounding box center [101, 431] width 111 height 111
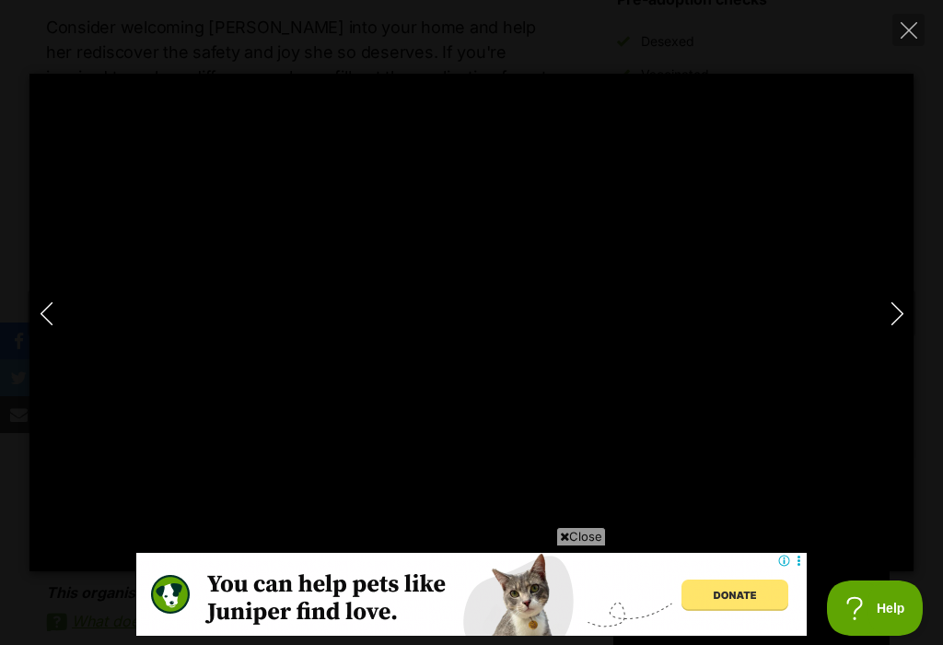
scroll to position [0, 0]
click at [912, 328] on button "Next" at bounding box center [897, 313] width 37 height 46
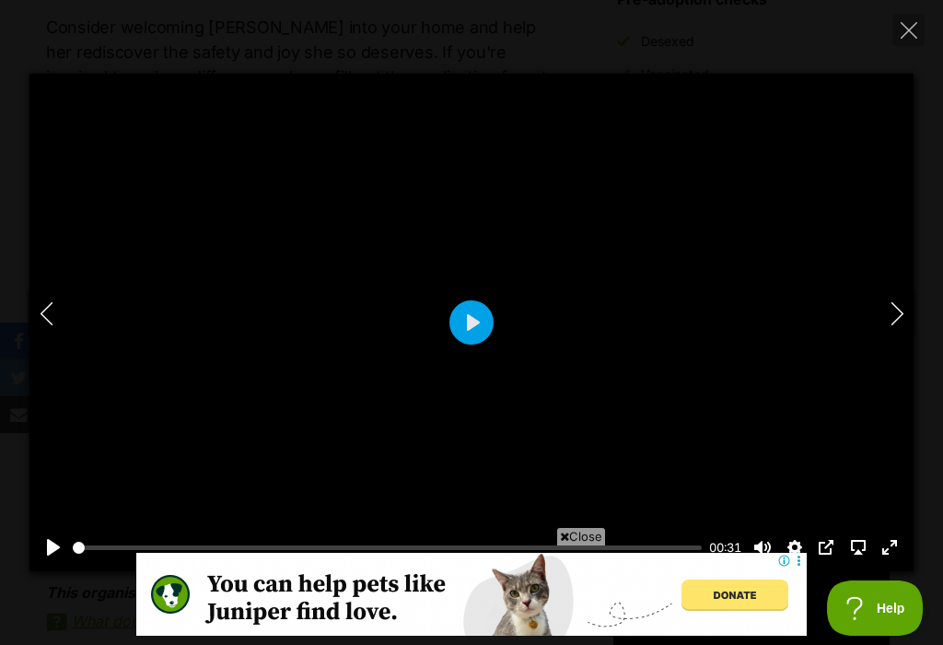
type input "83.67"
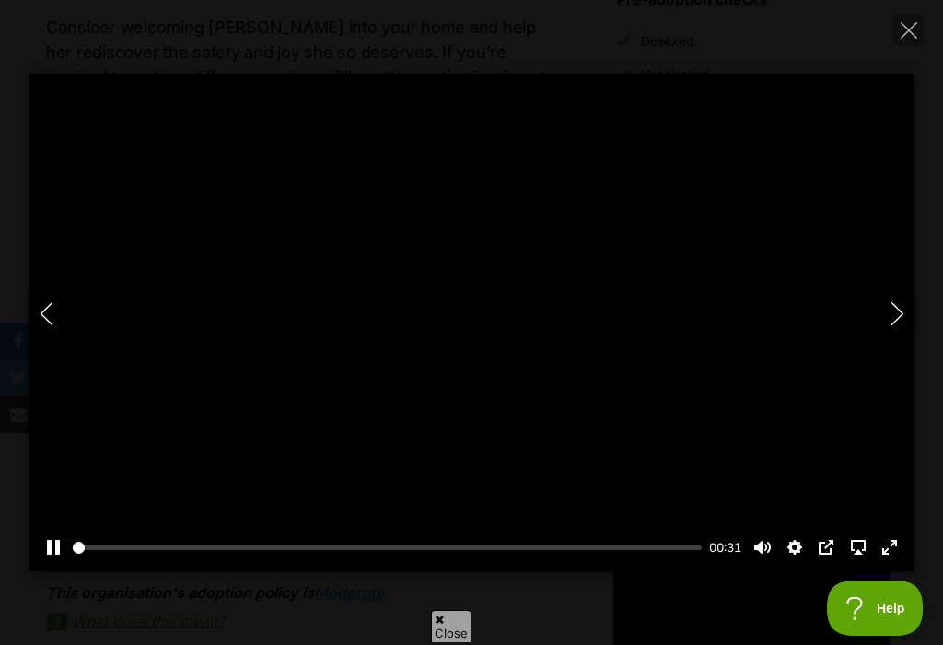
click at [472, 334] on div at bounding box center [471, 322] width 884 height 497
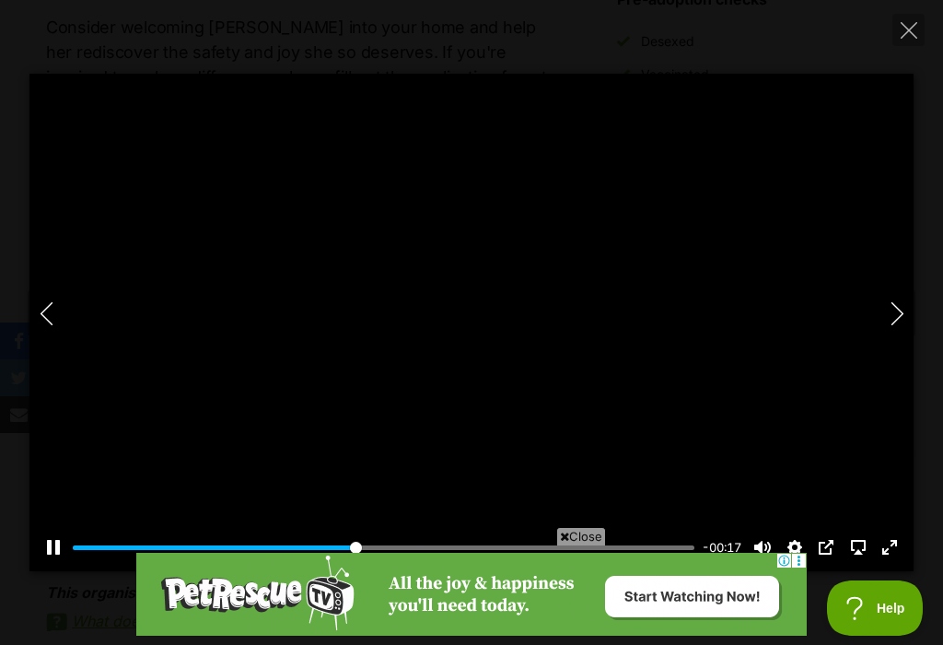
click at [915, 36] on icon "Close" at bounding box center [909, 30] width 17 height 17
type input "47.66"
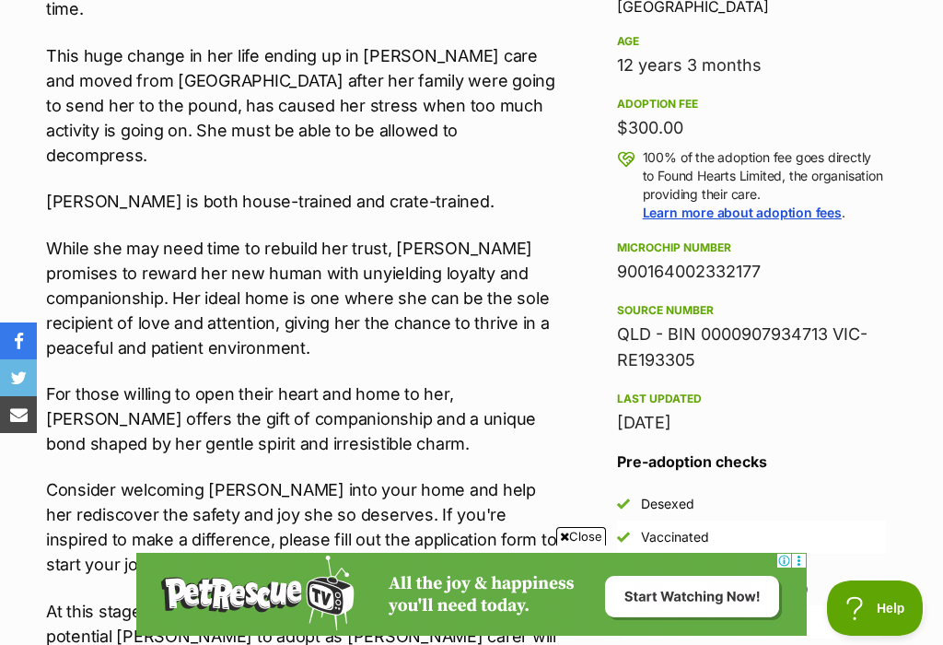
scroll to position [1340, 0]
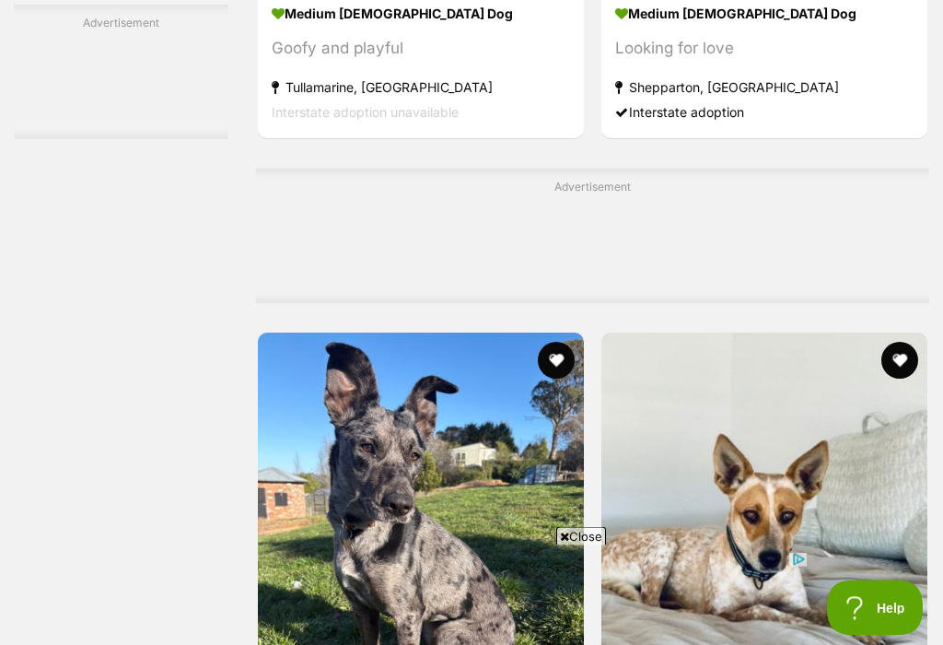
scroll to position [10896, 0]
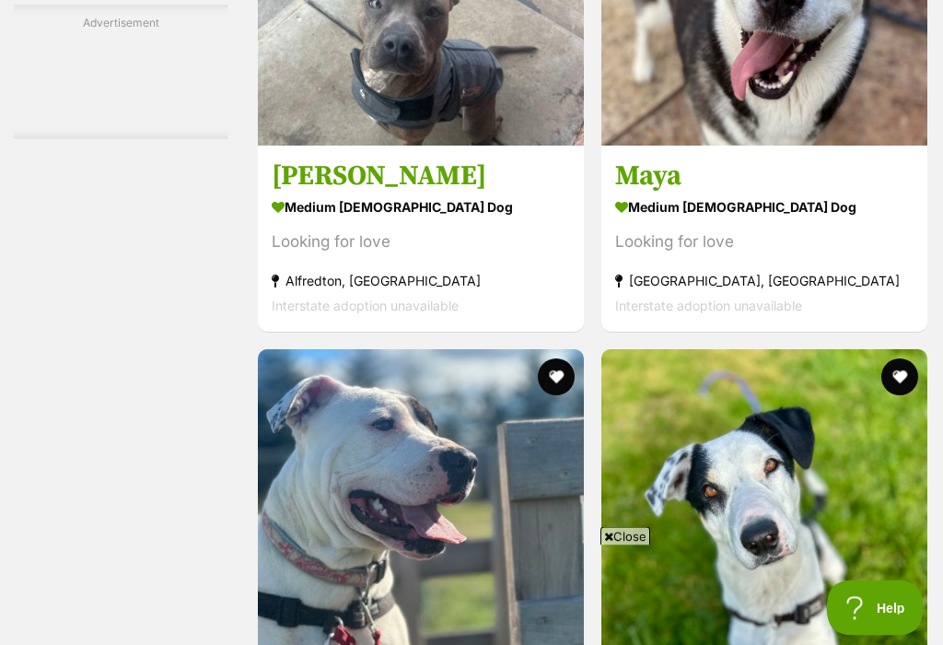
scroll to position [3333, 0]
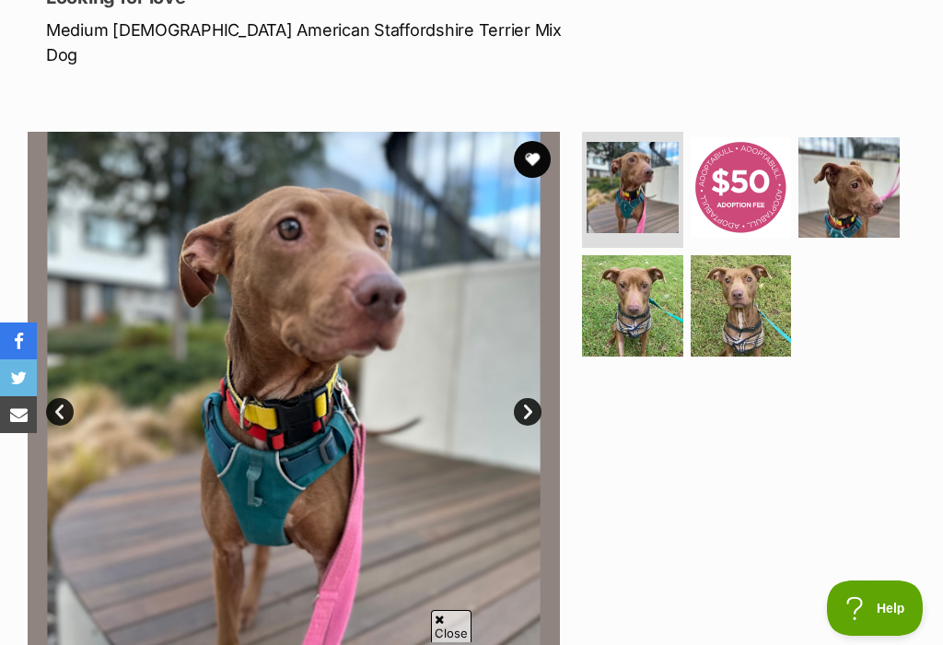
scroll to position [274, 0]
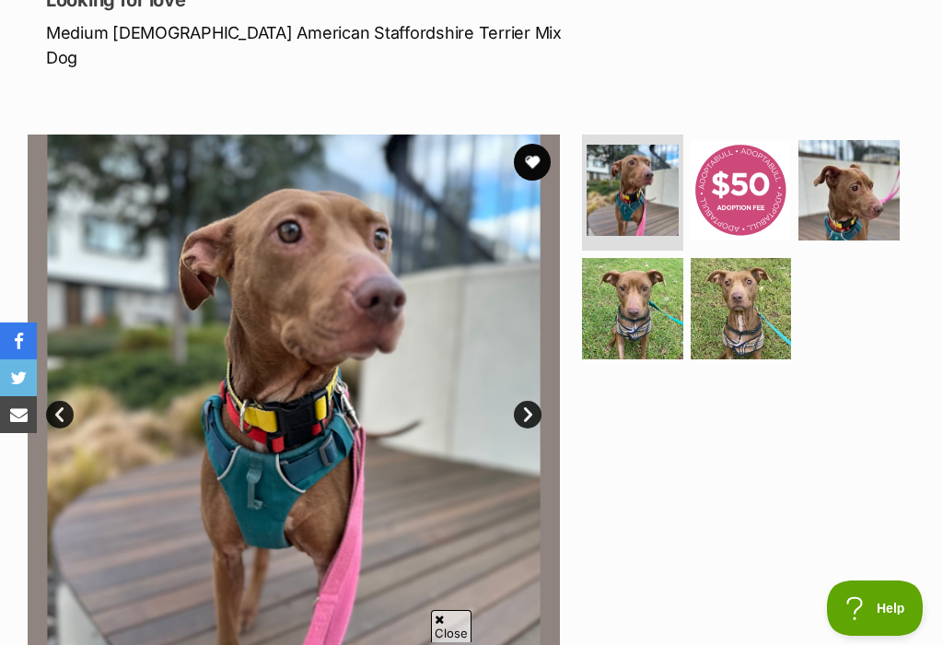
click at [535, 401] on link "Next" at bounding box center [528, 415] width 28 height 28
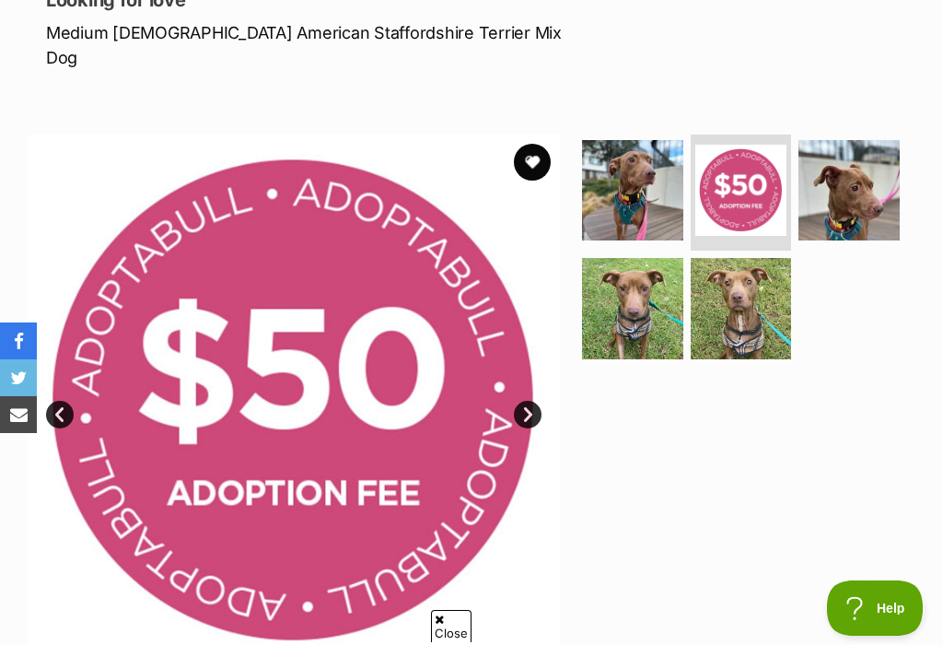
click at [528, 401] on link "Next" at bounding box center [528, 415] width 28 height 28
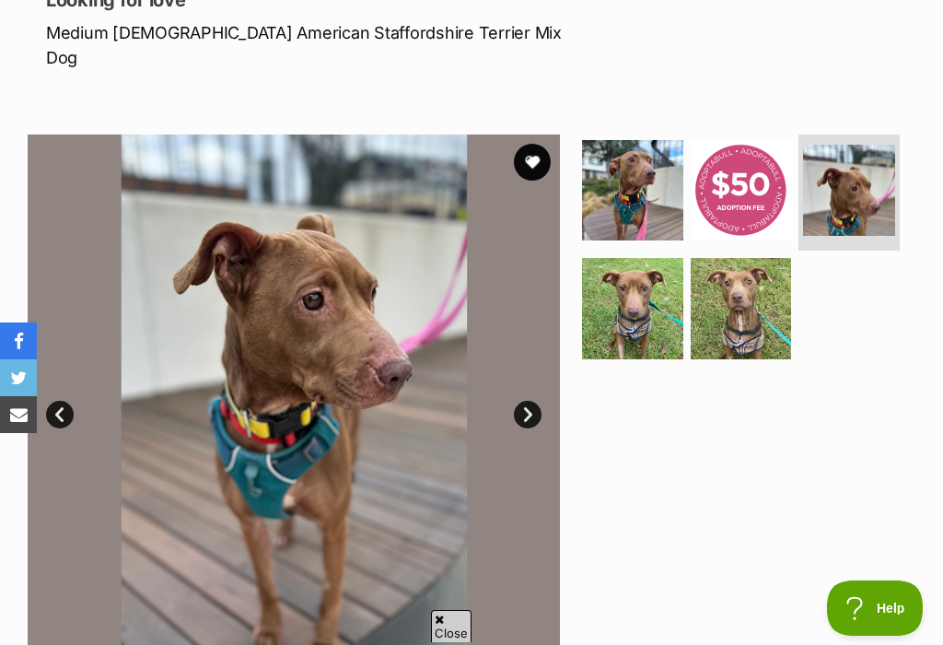
click at [533, 401] on link "Next" at bounding box center [528, 415] width 28 height 28
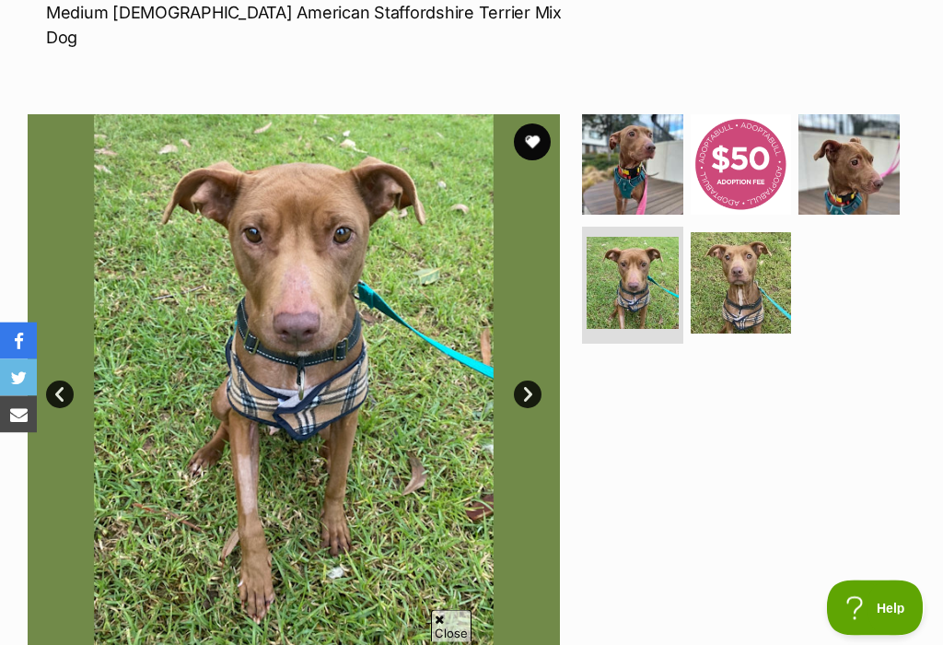
scroll to position [287, 0]
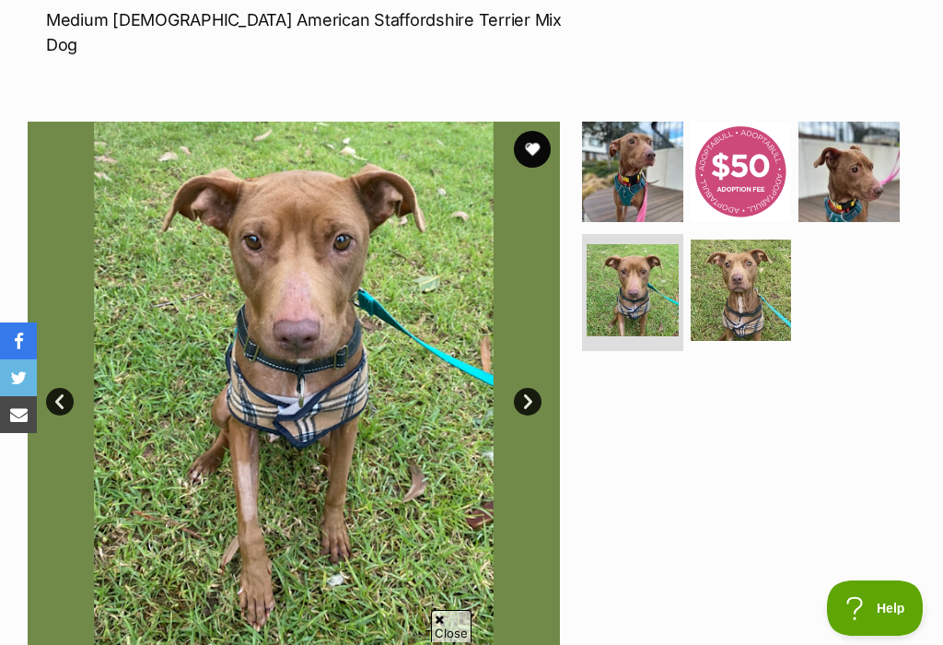
click at [526, 389] on link "Next" at bounding box center [528, 402] width 28 height 28
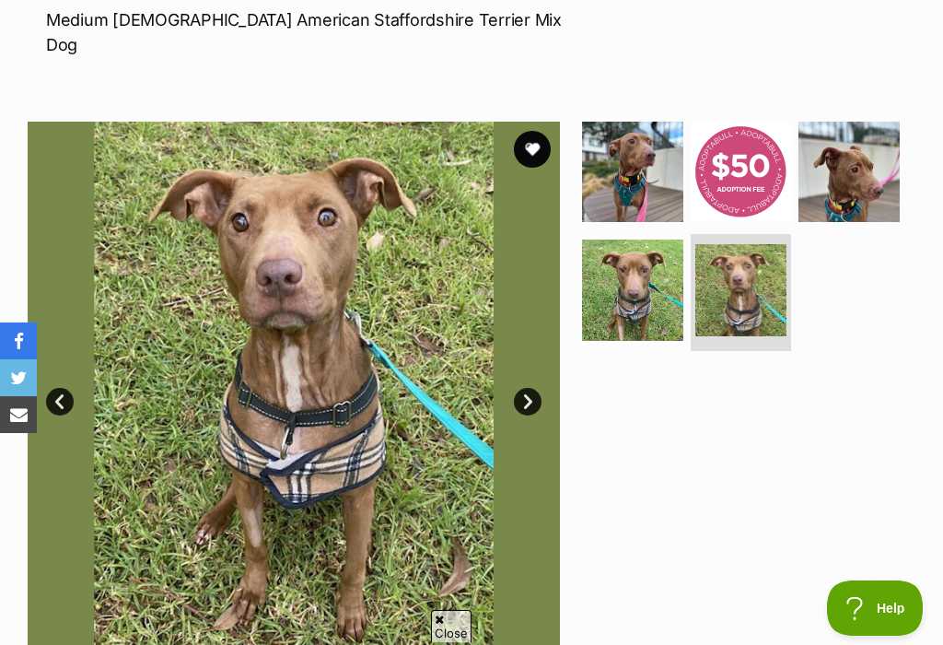
click at [525, 388] on link "Next" at bounding box center [528, 402] width 28 height 28
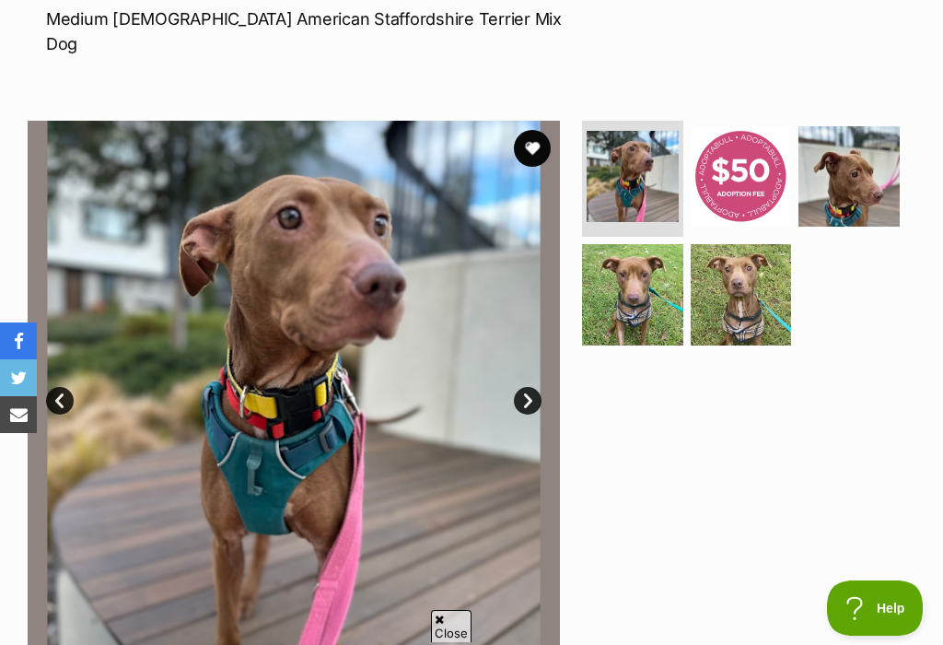
scroll to position [290, 0]
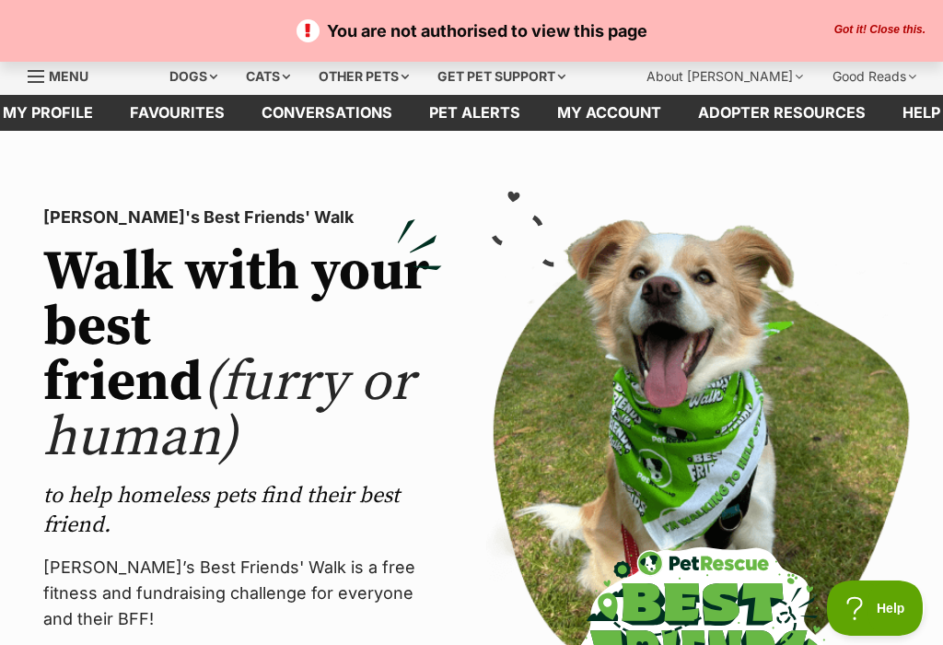
click at [884, 34] on button "Got it! Close this." at bounding box center [880, 30] width 102 height 15
